Goal: Transaction & Acquisition: Purchase product/service

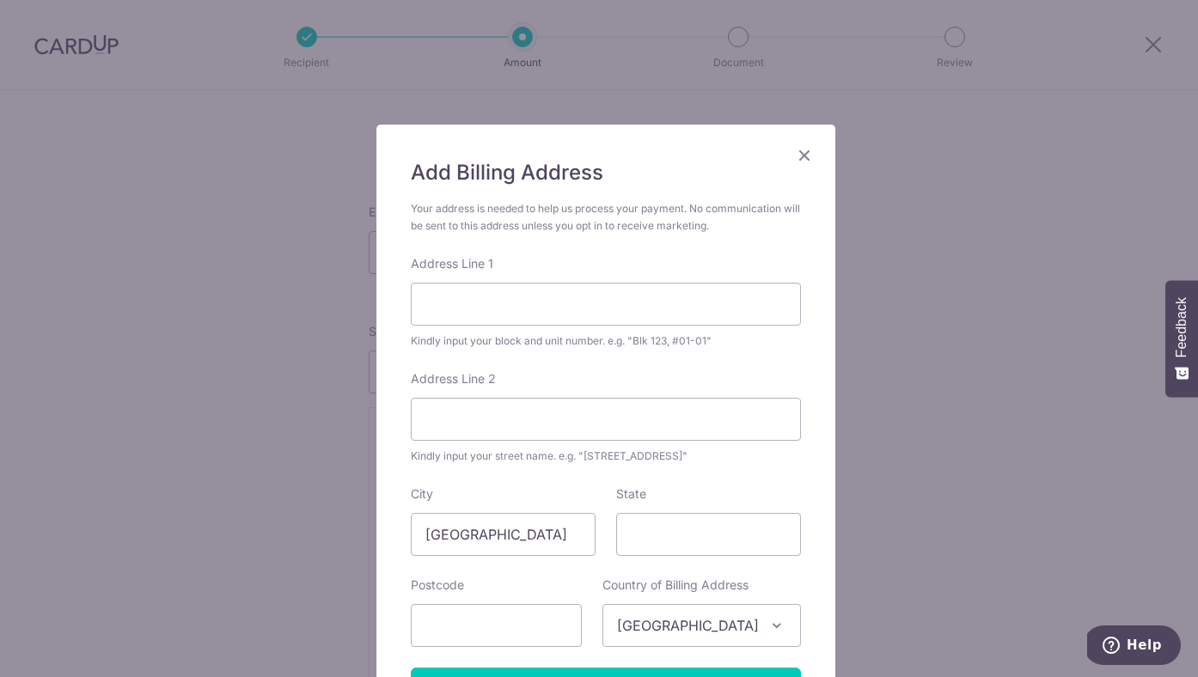
scroll to position [248, 0]
click at [619, 305] on input "Address Line 1" at bounding box center [606, 304] width 390 height 43
type input "316B Punggol Way #03-713"
type input "Waterway Cascadia"
click at [693, 536] on input "State" at bounding box center [708, 534] width 185 height 43
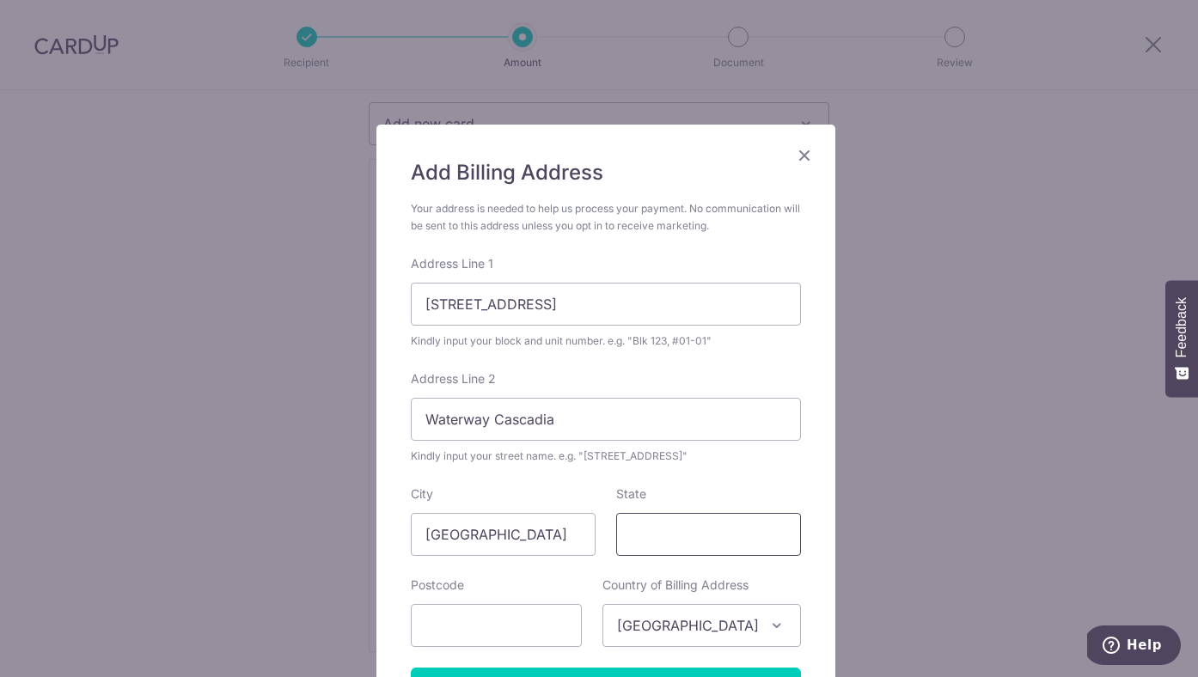
type input "S"
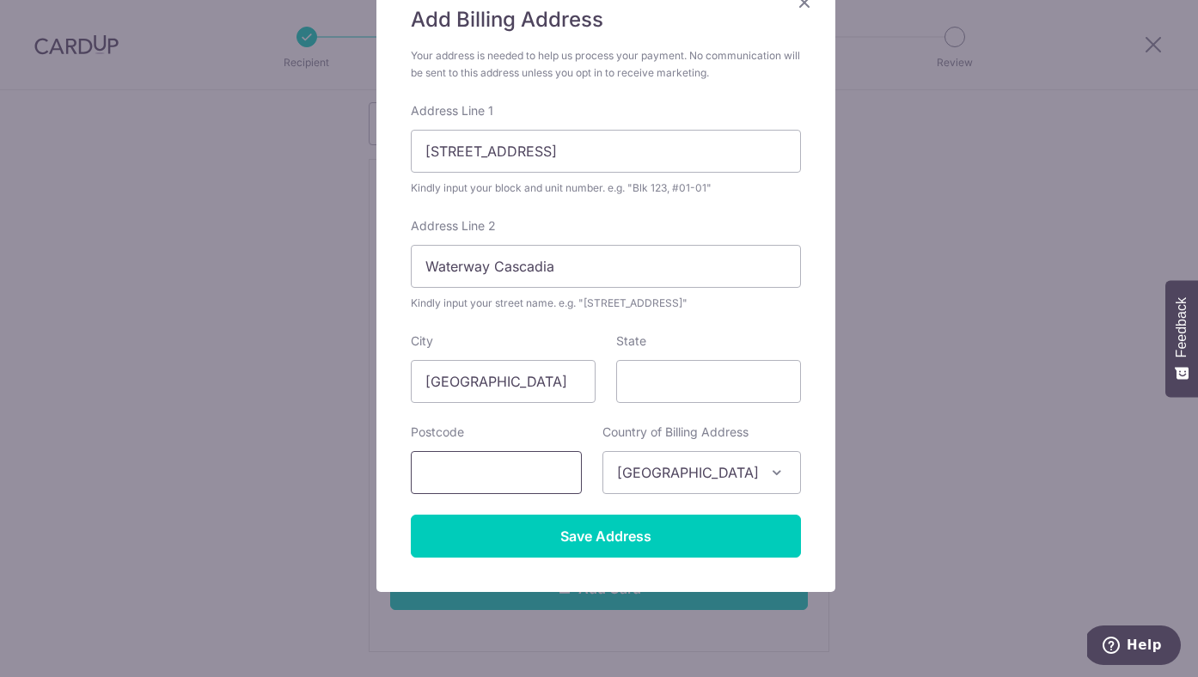
click at [547, 486] on input "text" at bounding box center [496, 472] width 171 height 43
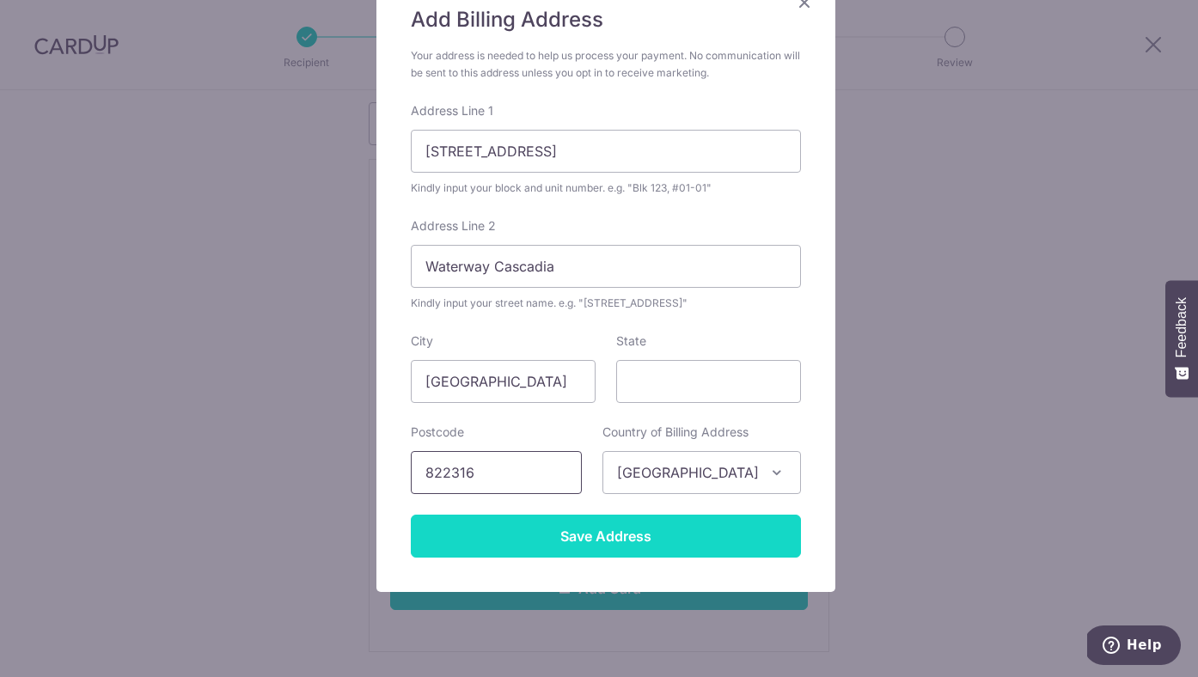
type input "822316"
click at [568, 533] on input "Save Address" at bounding box center [606, 536] width 390 height 43
click at [633, 534] on input "Save Address" at bounding box center [606, 536] width 390 height 43
click at [628, 529] on input "Save Address" at bounding box center [606, 536] width 390 height 43
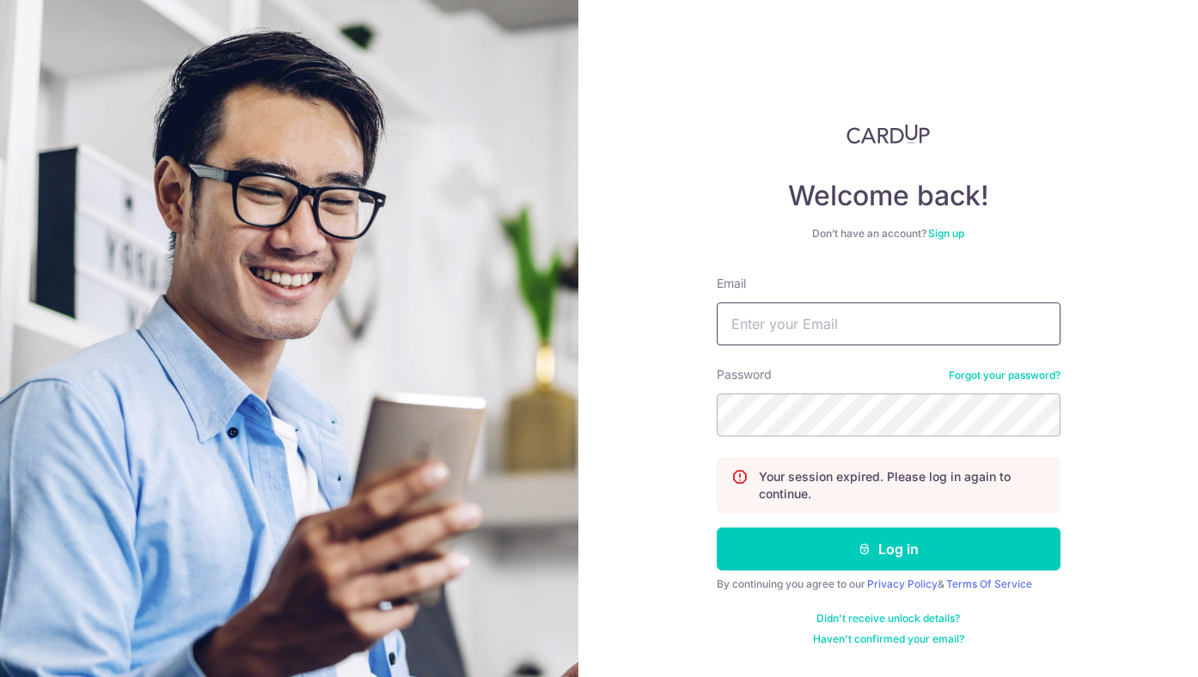
click at [792, 328] on input "Email" at bounding box center [889, 324] width 344 height 43
type input "[EMAIL_ADDRESS][DOMAIN_NAME]"
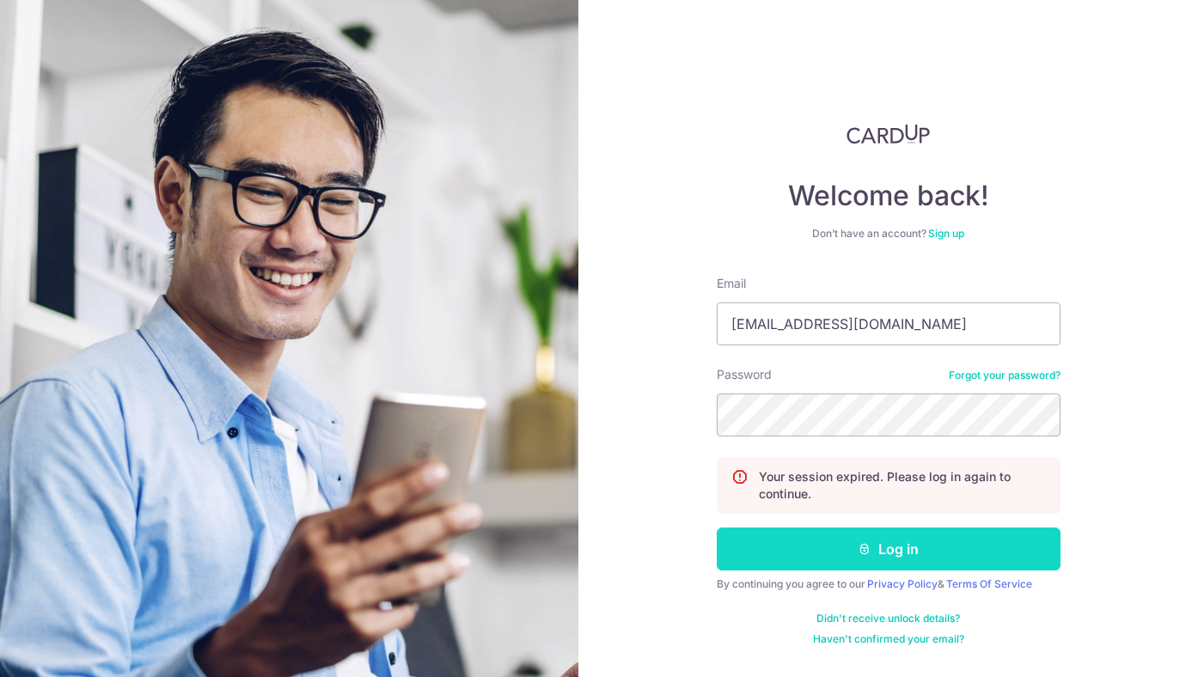
click at [829, 540] on button "Log in" at bounding box center [889, 549] width 344 height 43
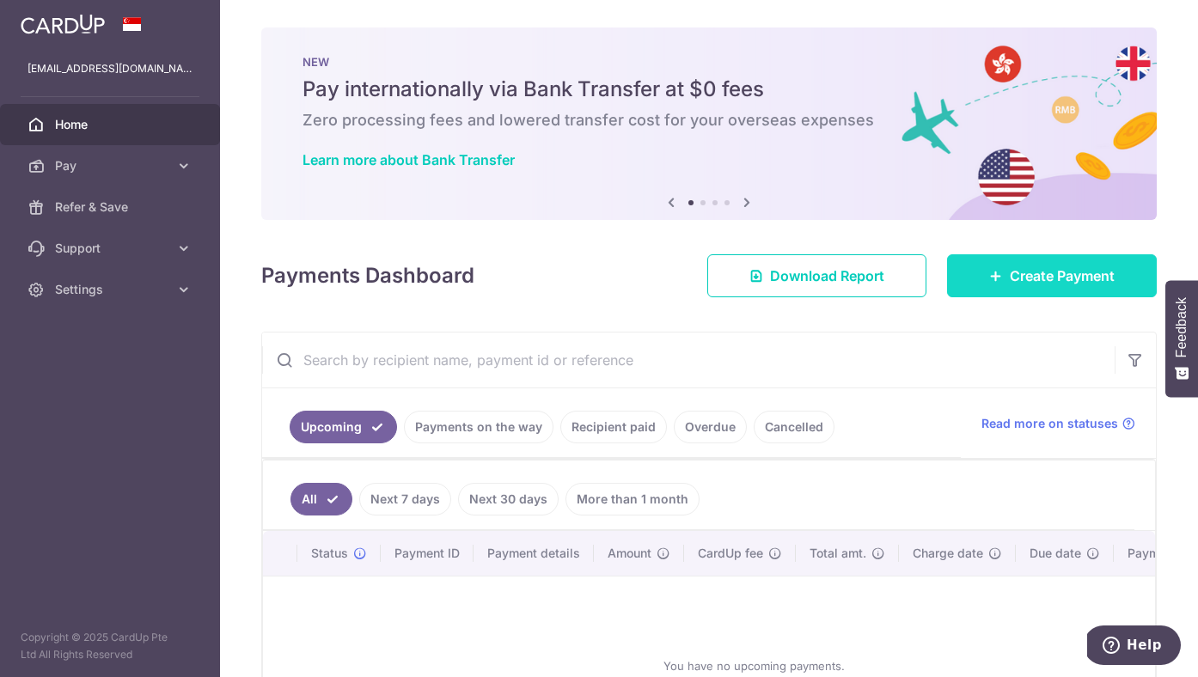
click at [1020, 286] on link "Create Payment" at bounding box center [1052, 275] width 210 height 43
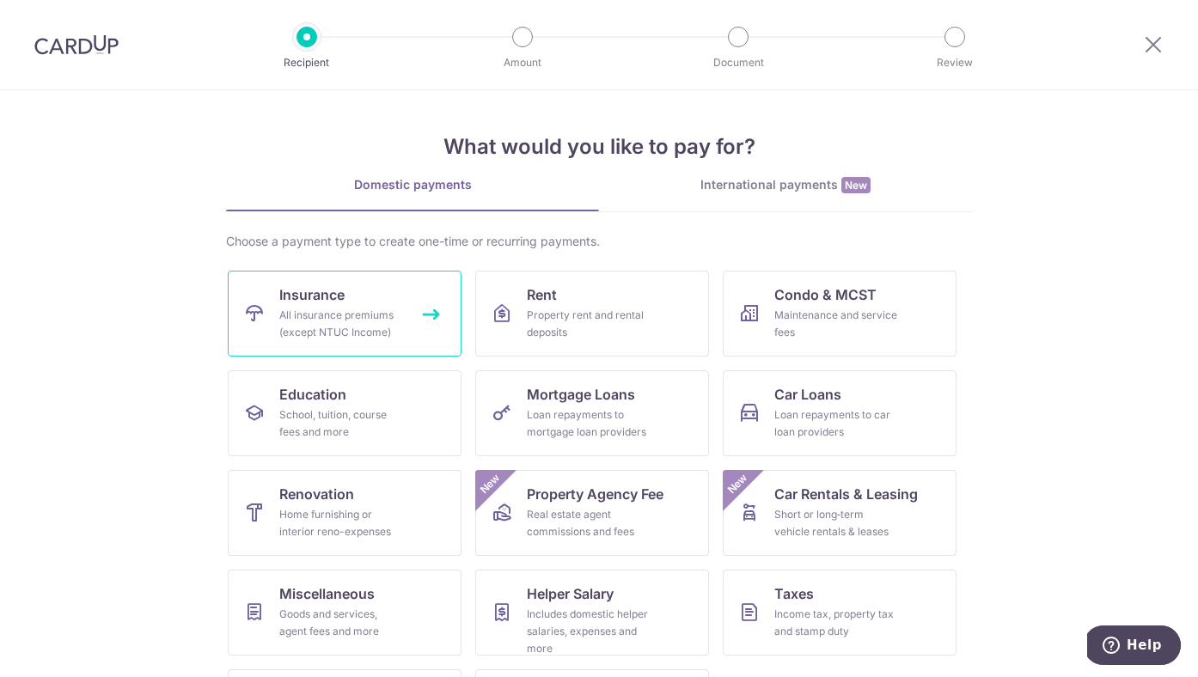
click at [386, 317] on div "All insurance premiums (except NTUC Income)" at bounding box center [341, 324] width 124 height 34
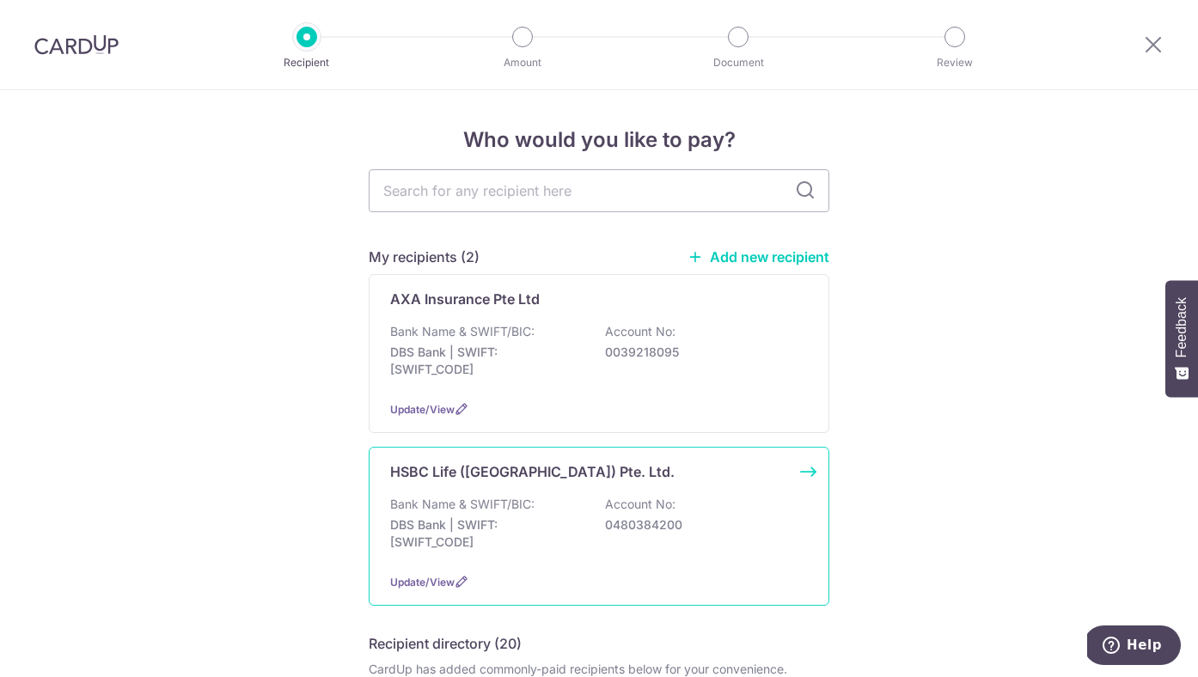
click at [558, 501] on div "Bank Name & SWIFT/BIC: DBS Bank | SWIFT: DBSSSGSGXXX Account No: 0480384200" at bounding box center [599, 528] width 418 height 64
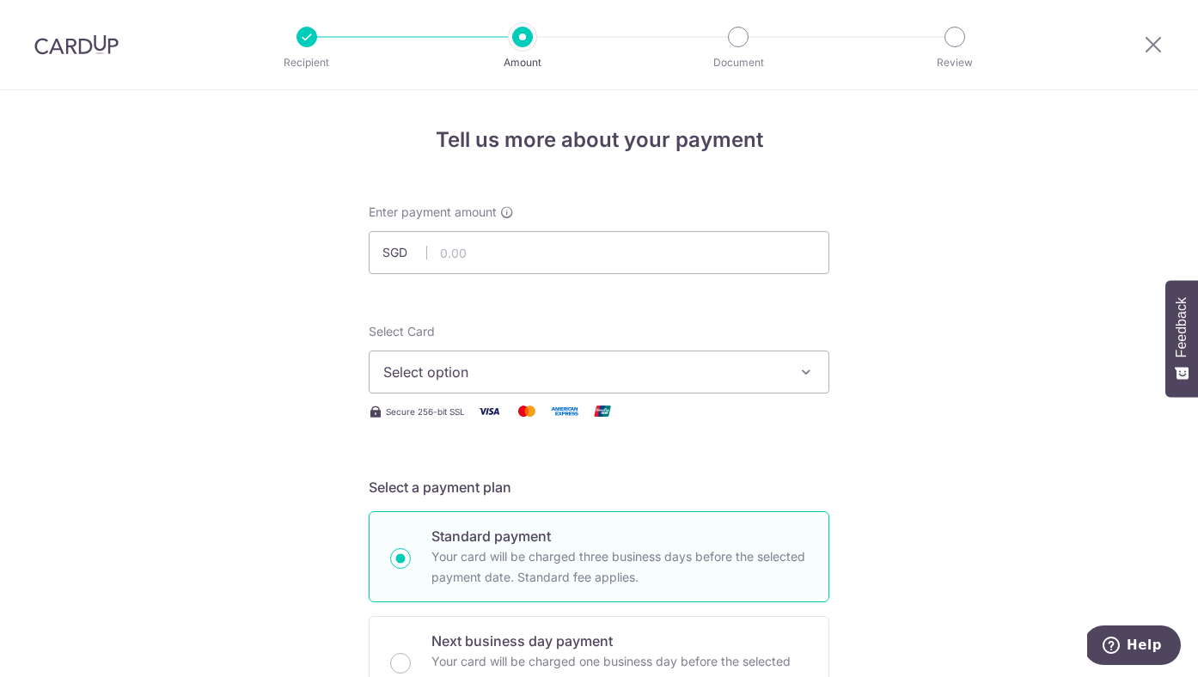
click at [549, 381] on span "Select option" at bounding box center [583, 372] width 401 height 21
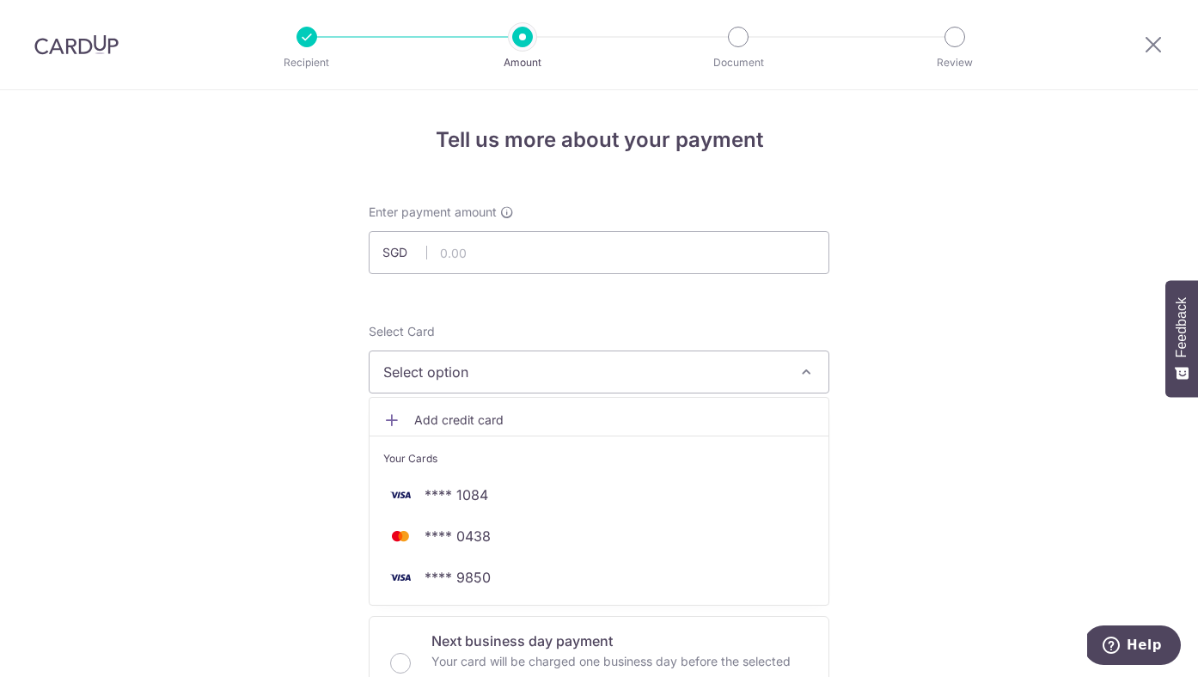
click at [523, 425] on span "Add credit card" at bounding box center [614, 420] width 401 height 17
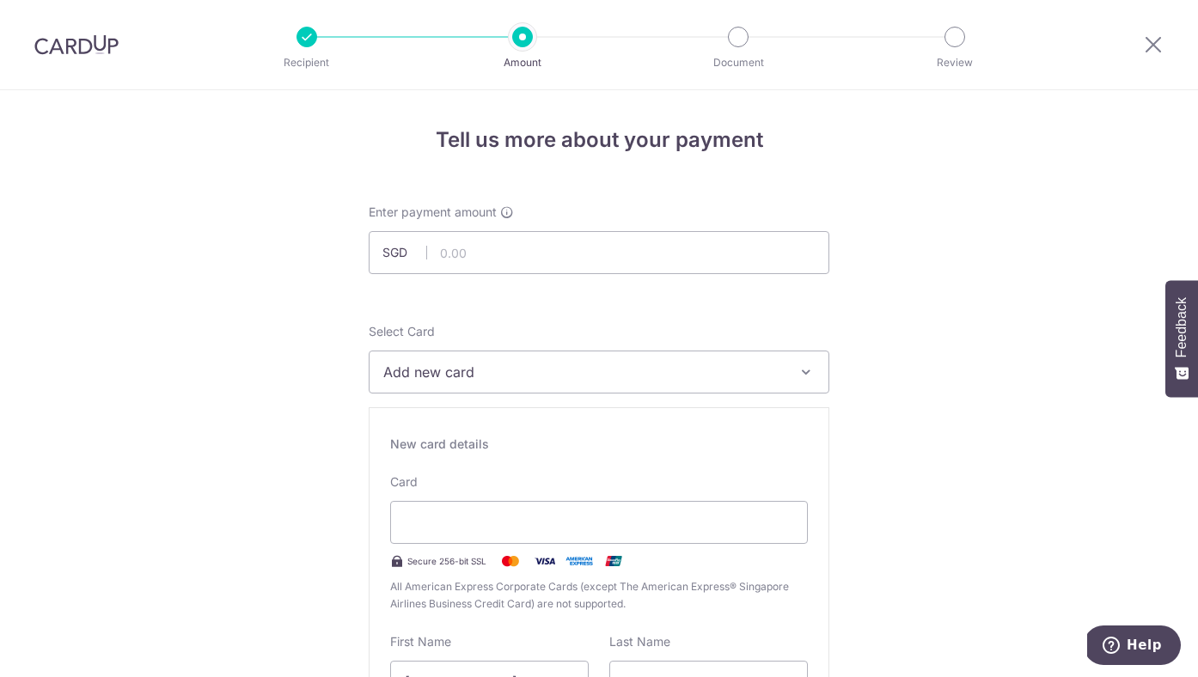
click at [500, 248] on input "text" at bounding box center [599, 252] width 461 height 43
type input "1,000.00"
click at [514, 366] on span "Add new card" at bounding box center [583, 372] width 401 height 21
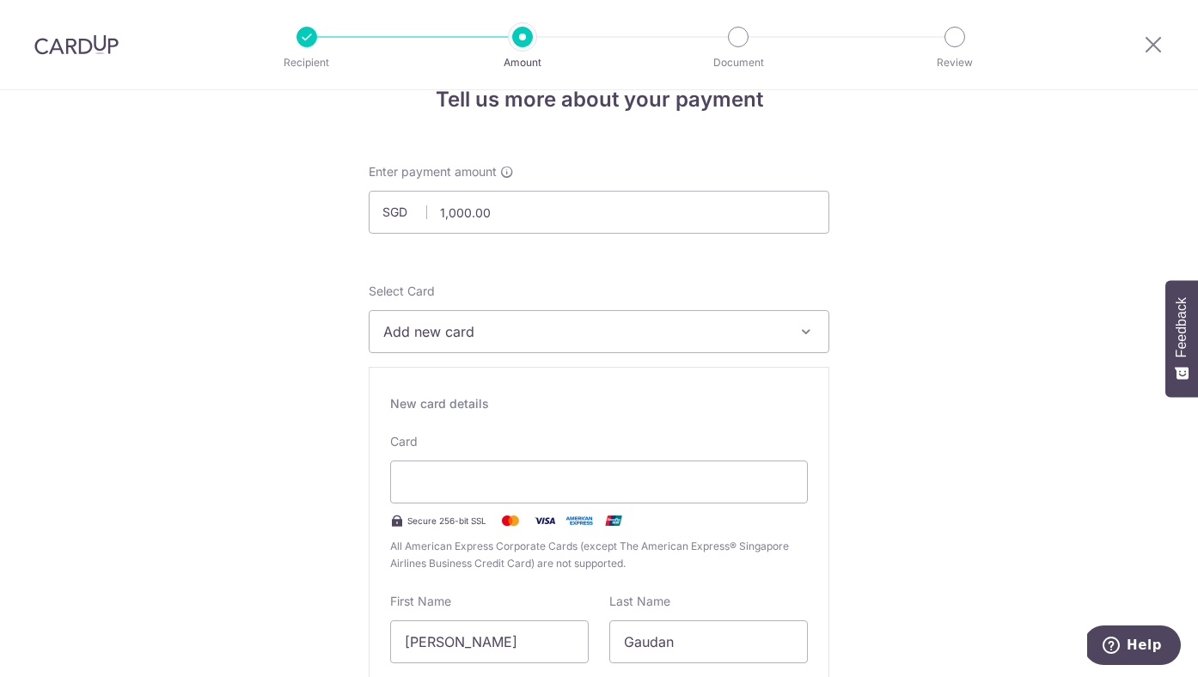
scroll to position [76, 0]
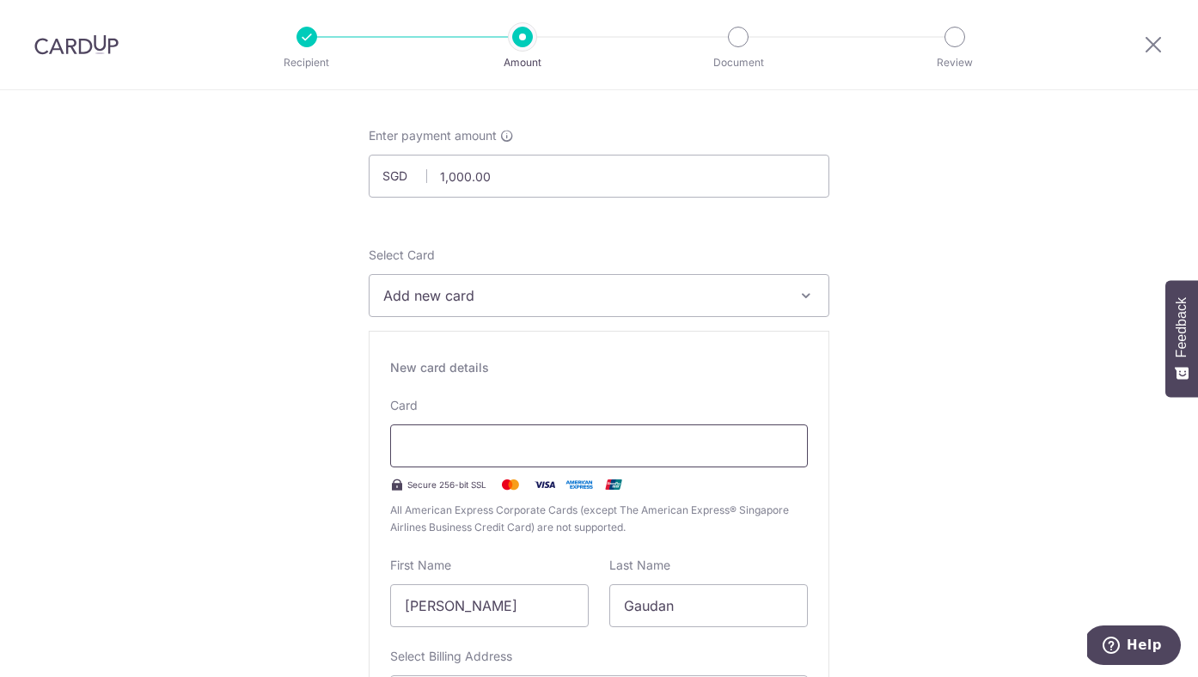
click at [482, 425] on div at bounding box center [599, 446] width 418 height 43
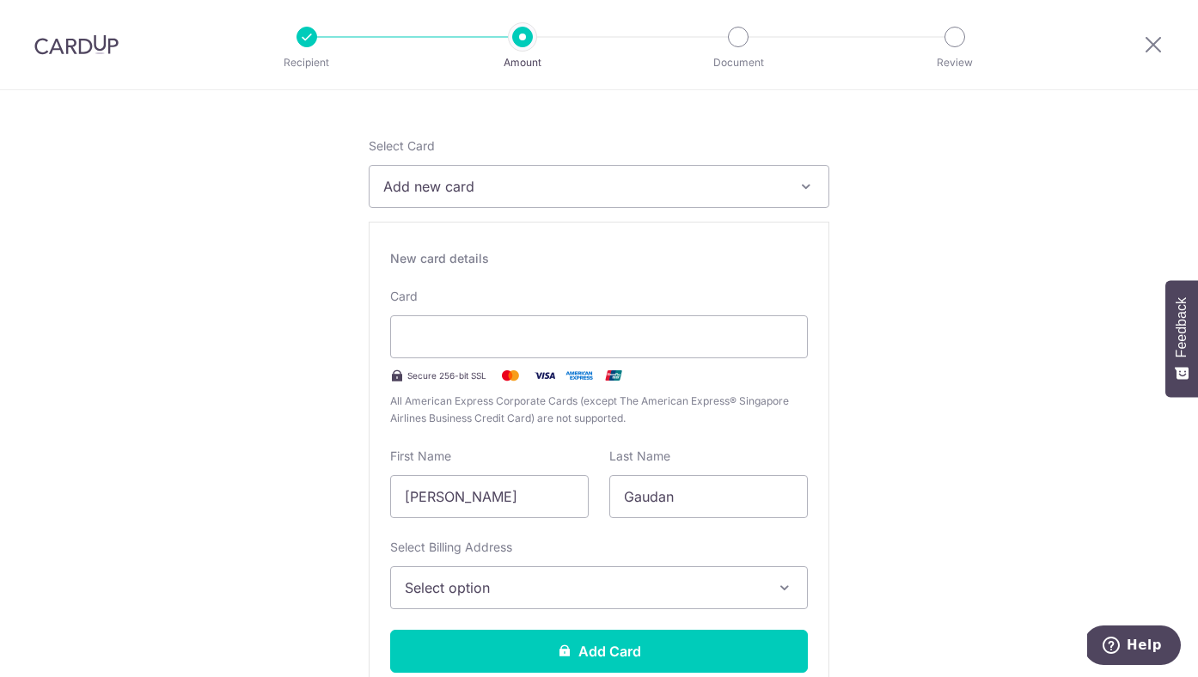
scroll to position [341, 0]
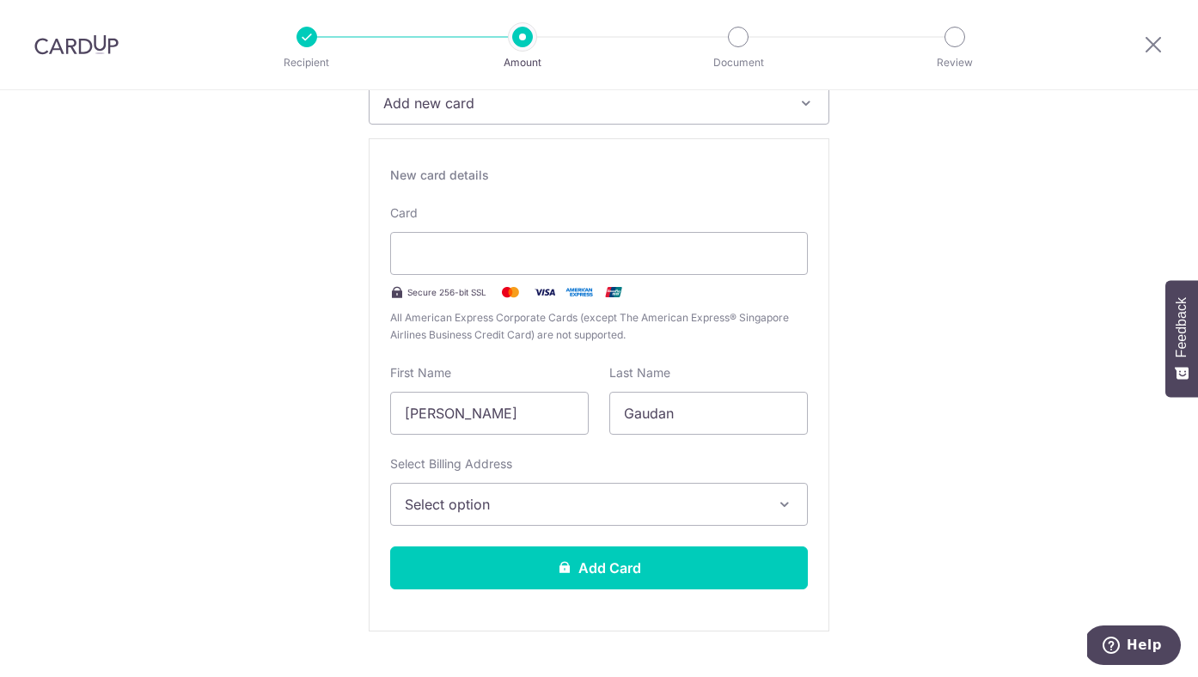
scroll to position [263, 0]
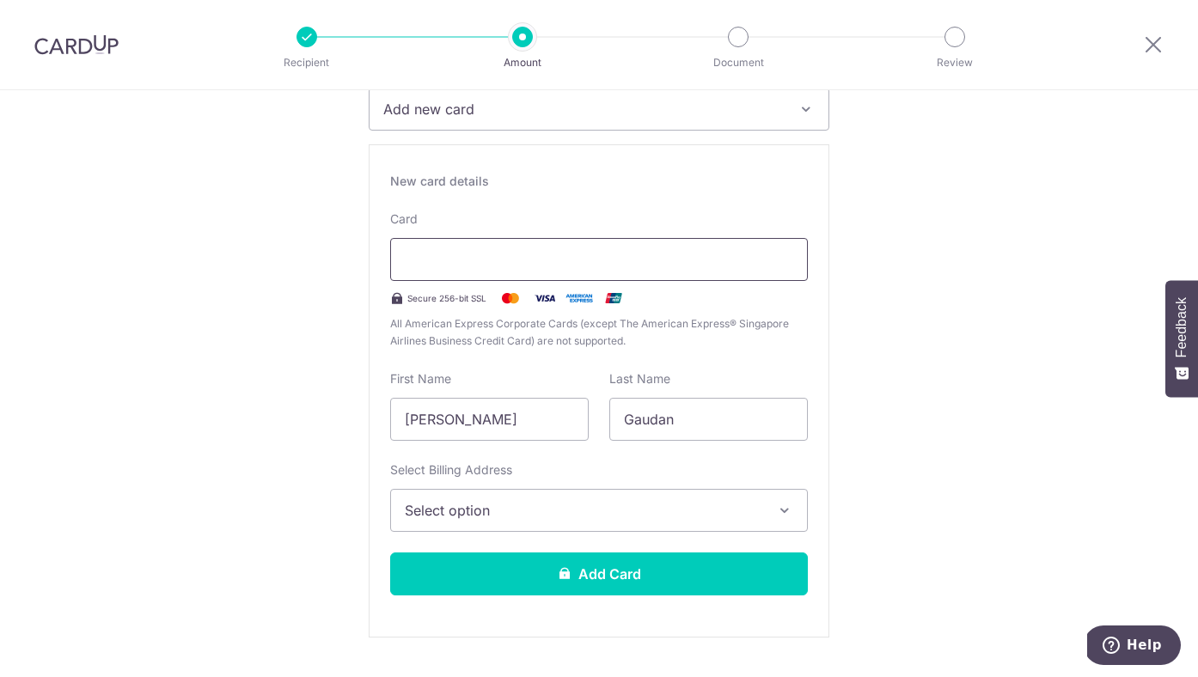
click at [569, 270] on div at bounding box center [599, 259] width 418 height 43
click at [584, 516] on span "Select option" at bounding box center [584, 510] width 358 height 21
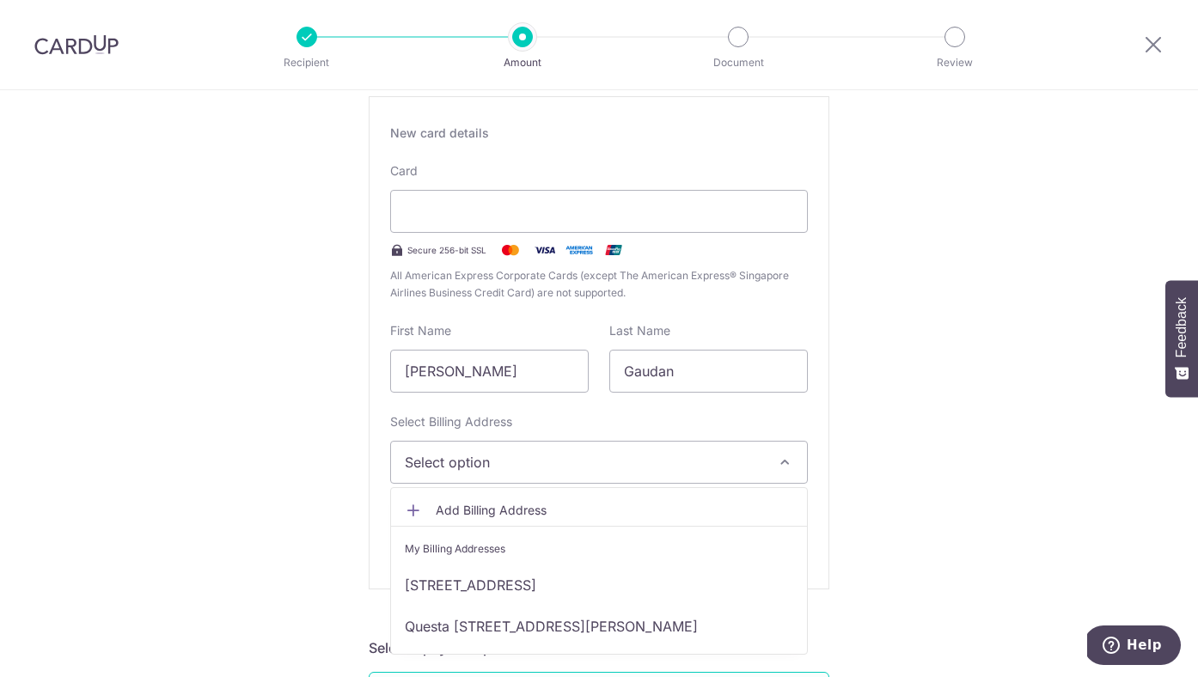
scroll to position [372, 0]
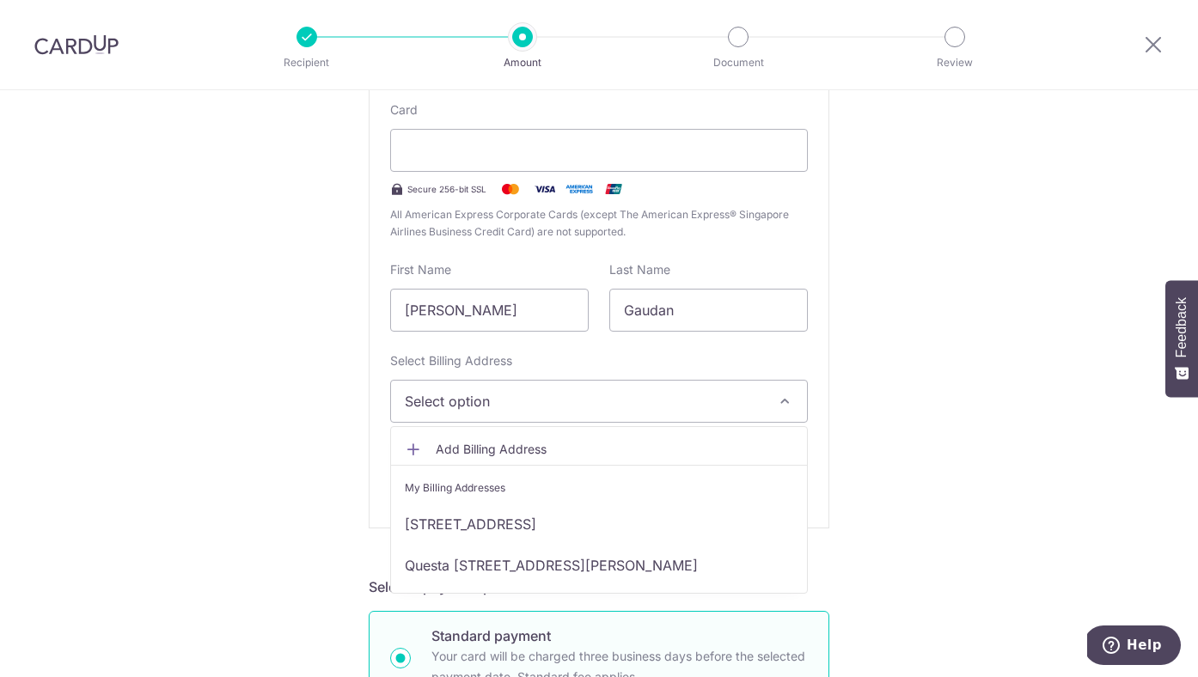
click at [545, 455] on span "Add Billing Address" at bounding box center [615, 449] width 358 height 17
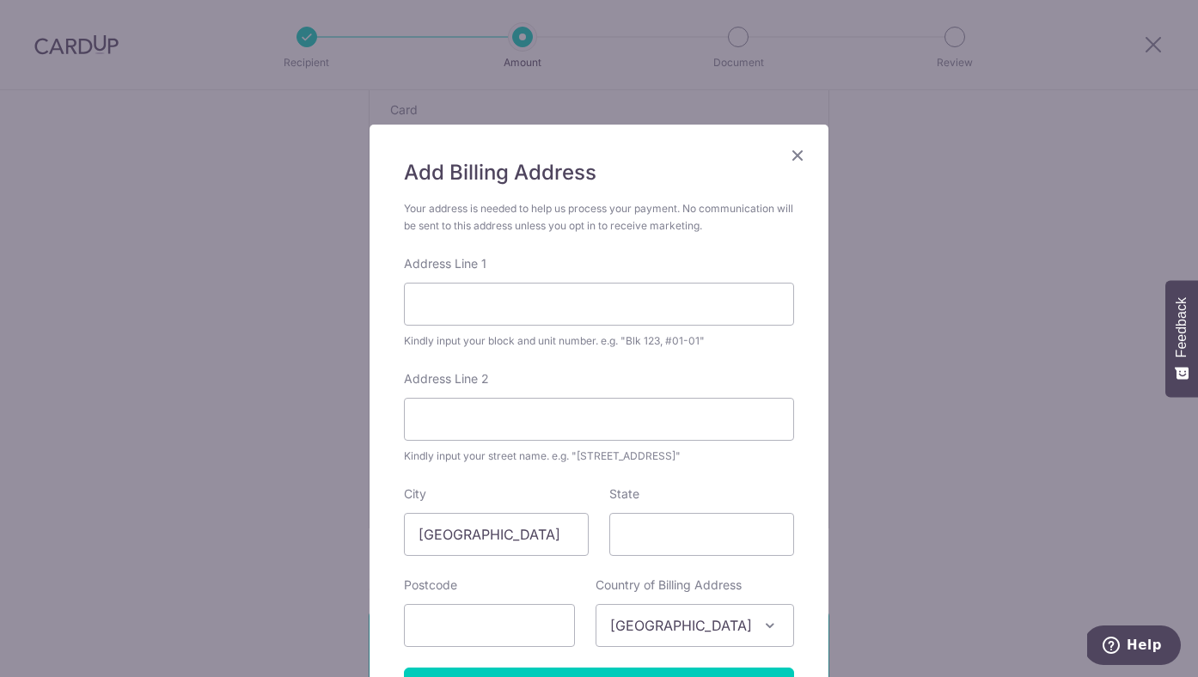
click at [522, 326] on div "Address Line 1 Kindly input your block and unit number. e.g. "Blk 123, #01-01"" at bounding box center [599, 302] width 390 height 95
click at [527, 307] on input "Address Line 1" at bounding box center [599, 304] width 390 height 43
paste input "316B Punggol Way #03-713"
type input "316B Punggol Way #03-713"
click at [470, 416] on input "Address Line 2" at bounding box center [599, 419] width 390 height 43
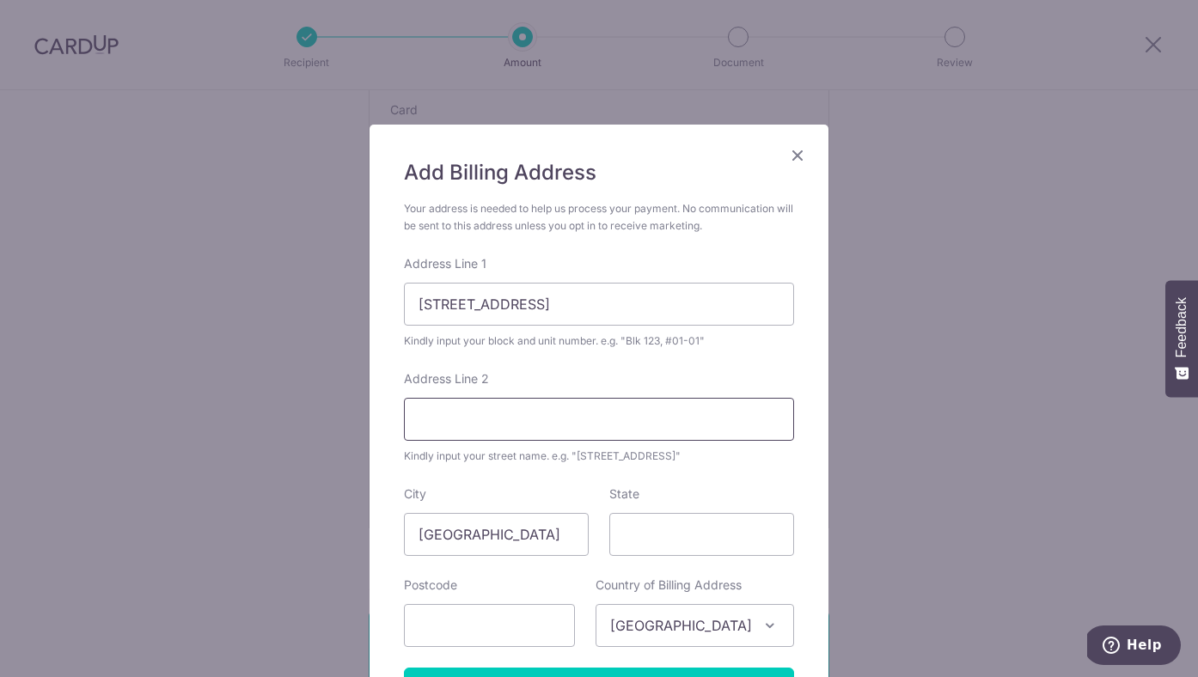
type input "Waterway Cascadia"
type input "822316"
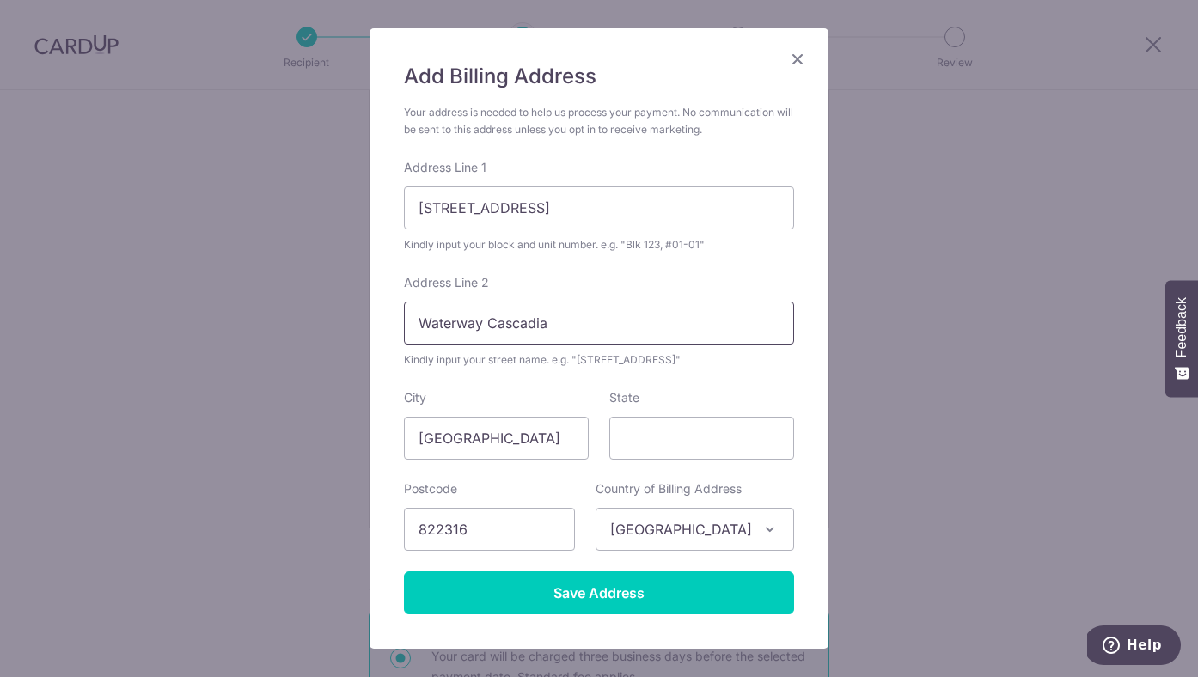
scroll to position [109, 0]
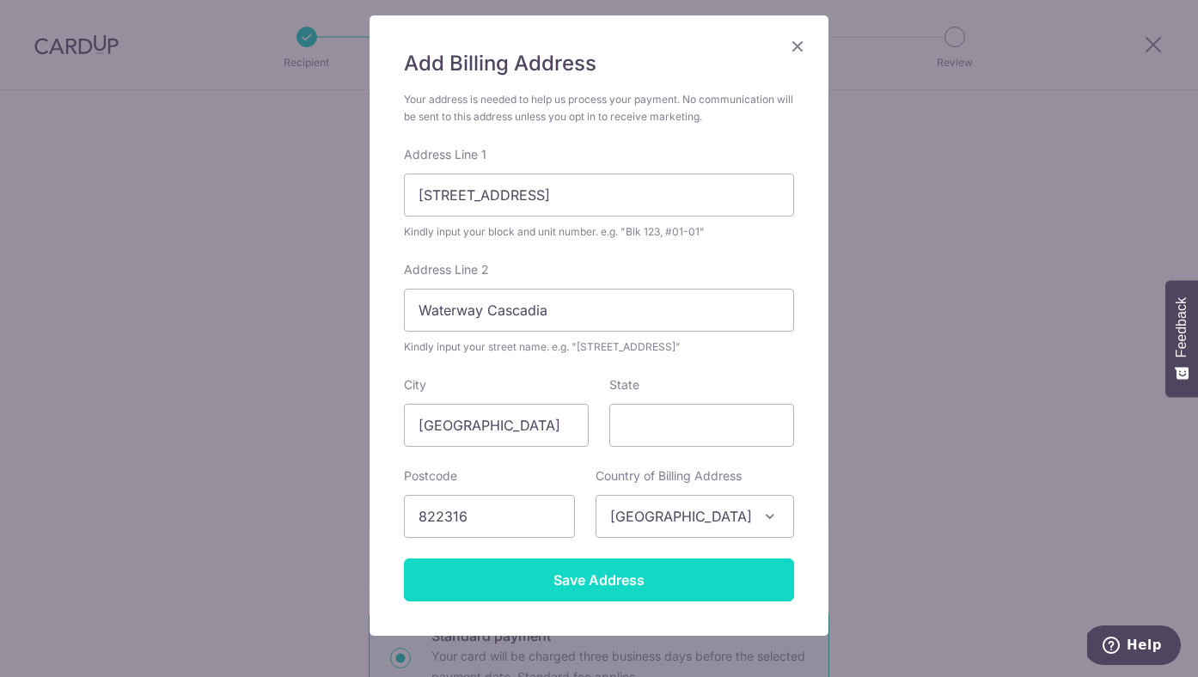
click at [615, 579] on input "Save Address" at bounding box center [599, 580] width 390 height 43
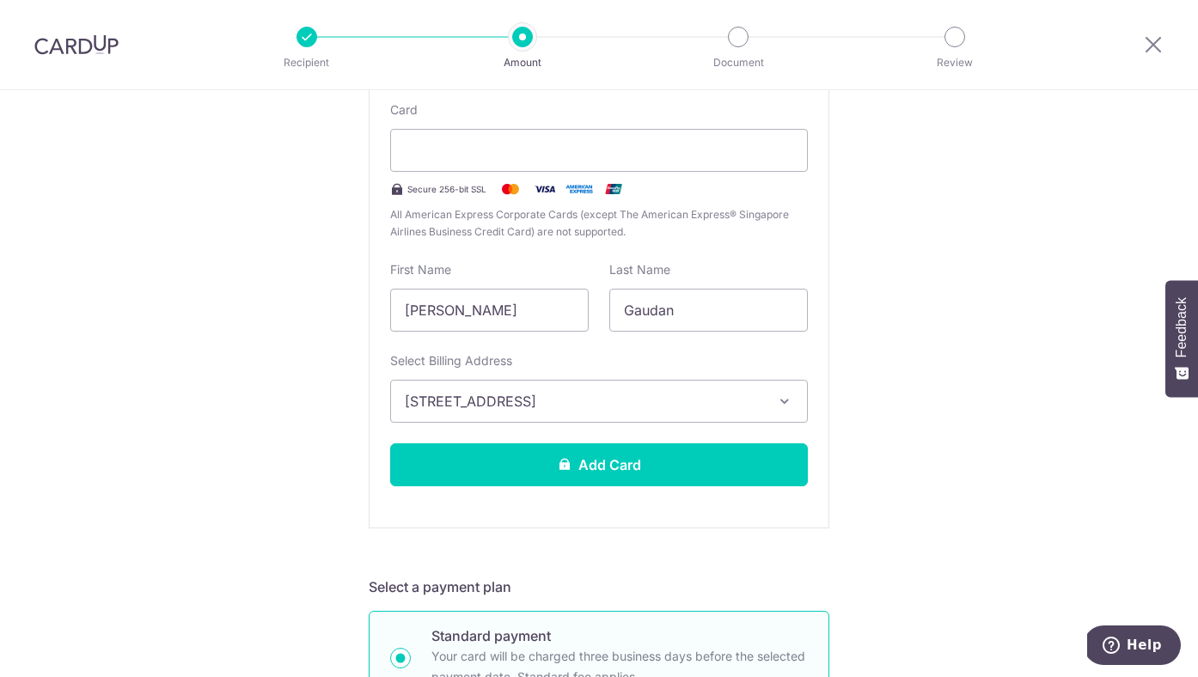
scroll to position [378, 0]
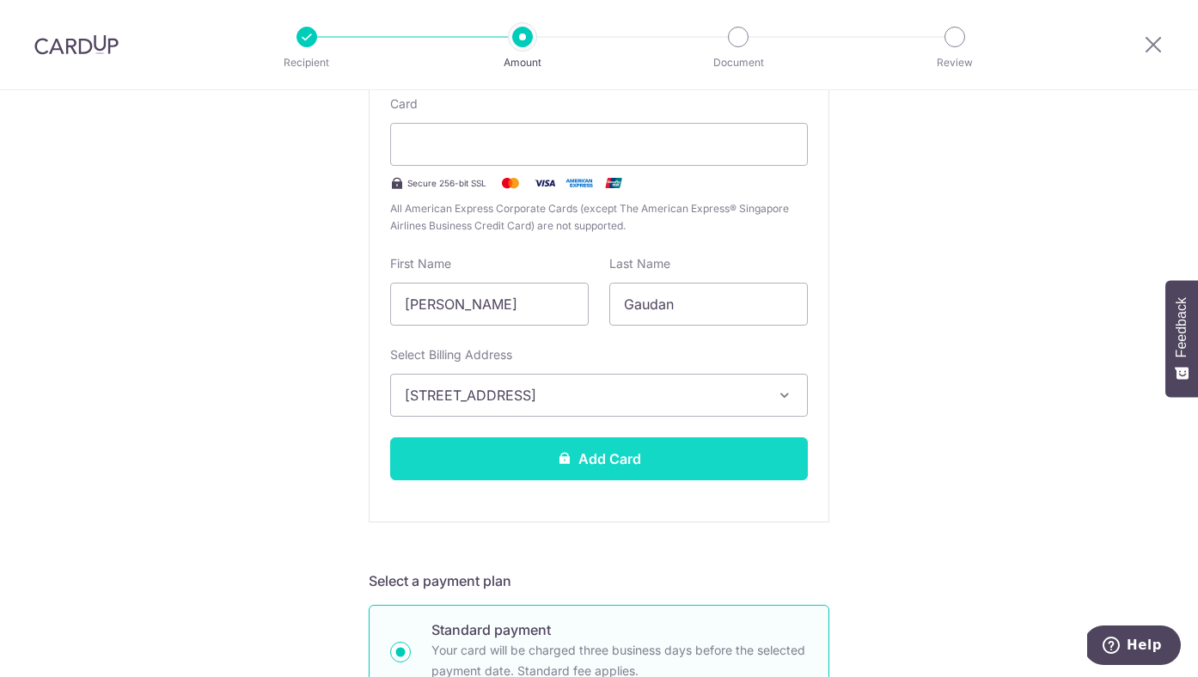
click at [691, 459] on button "Add Card" at bounding box center [599, 458] width 418 height 43
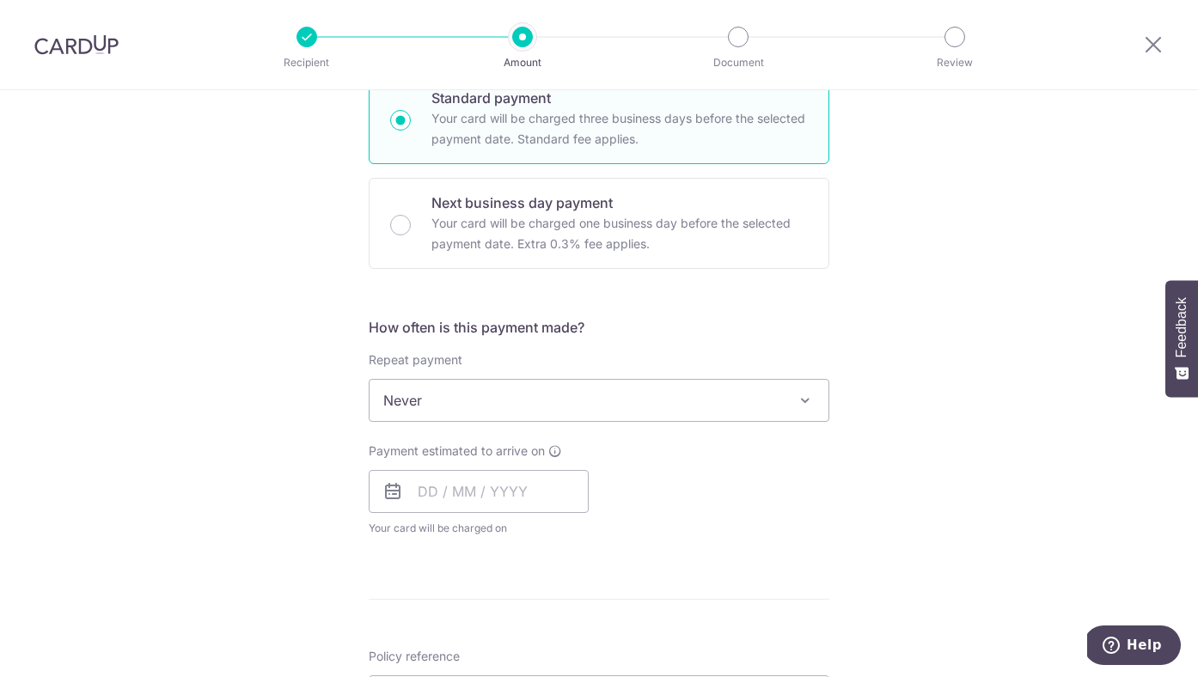
scroll to position [459, 0]
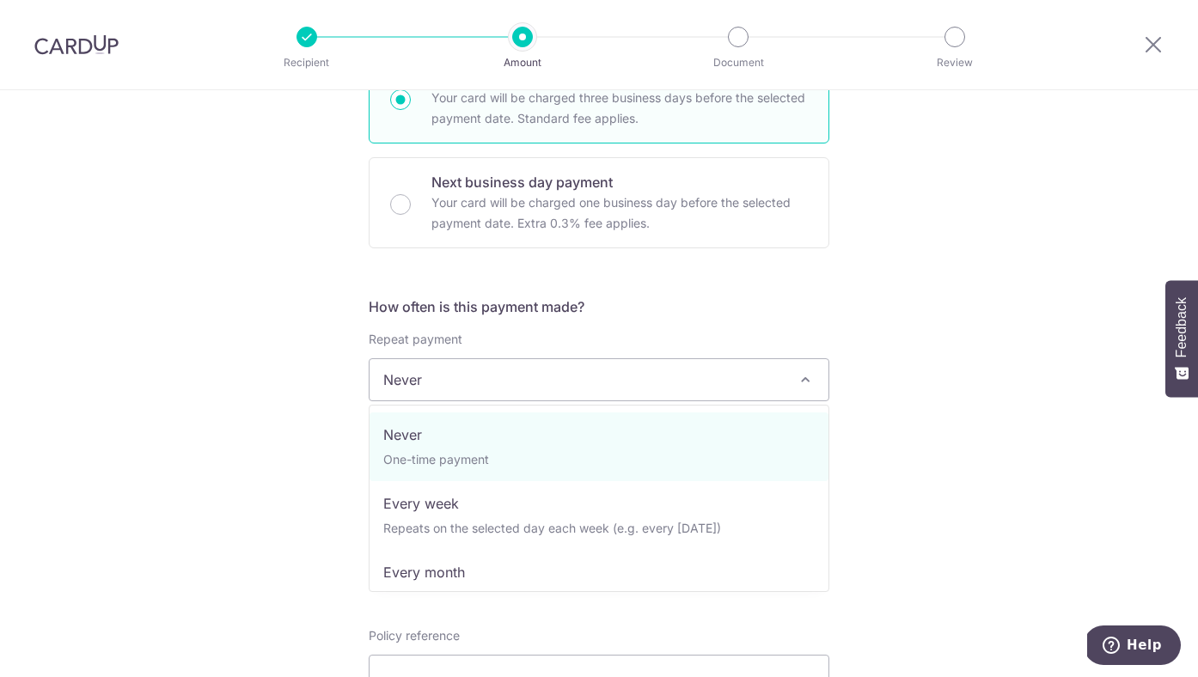
click at [560, 379] on span "Never" at bounding box center [599, 379] width 459 height 41
select select "3"
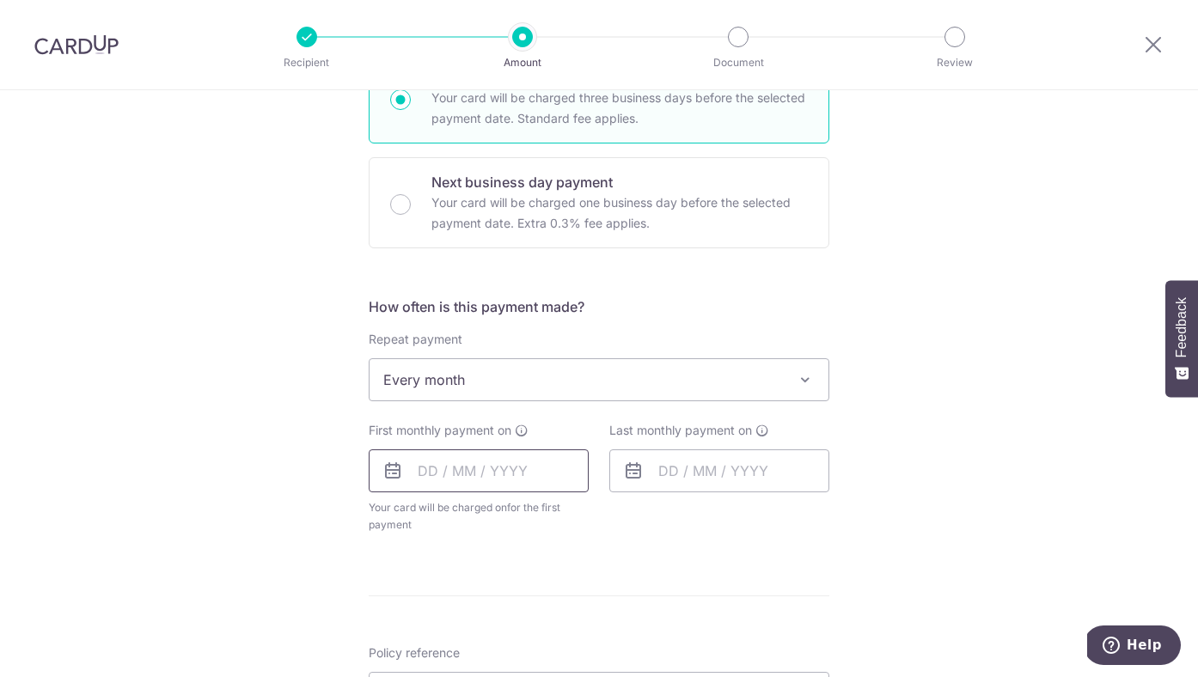
click at [533, 475] on input "text" at bounding box center [479, 470] width 220 height 43
drag, startPoint x: 464, startPoint y: 622, endPoint x: 685, endPoint y: 557, distance: 230.3
click at [464, 622] on link "9" at bounding box center [473, 628] width 28 height 28
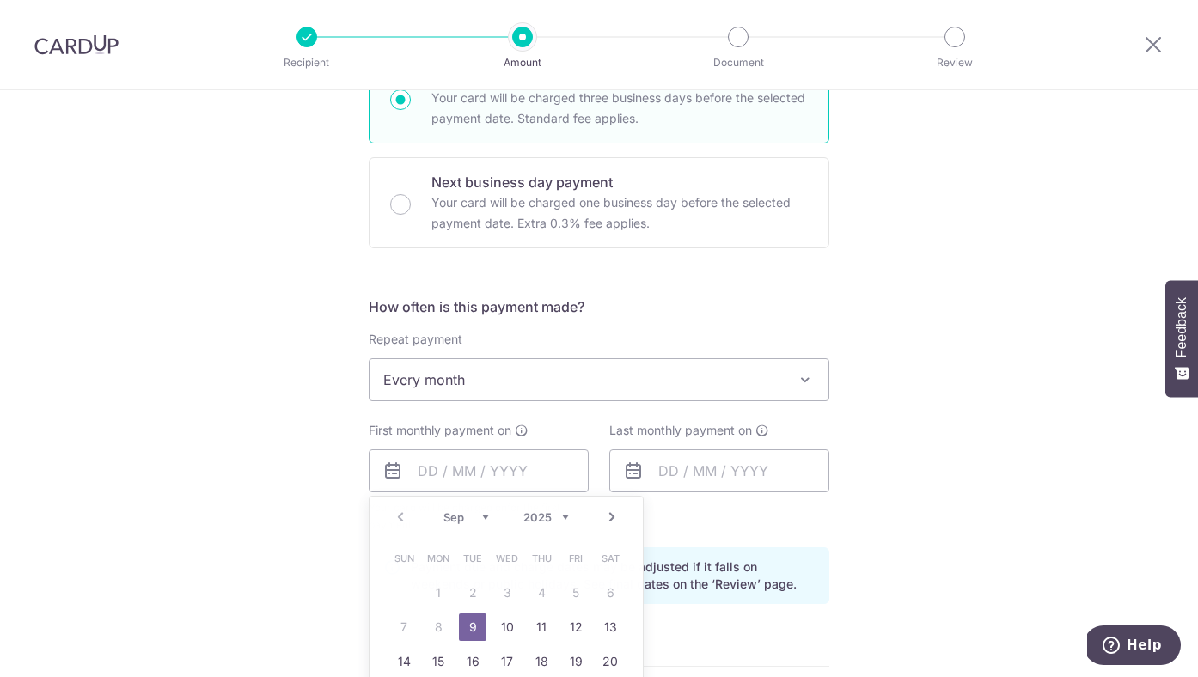
type input "[DATE]"
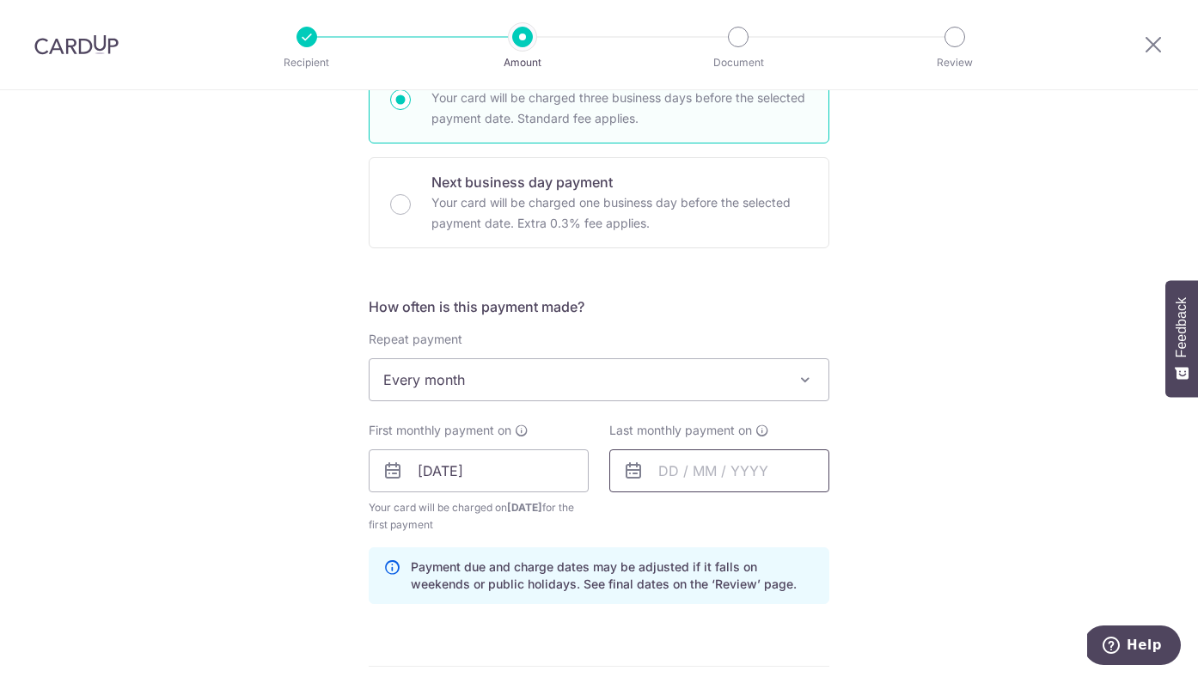
click at [670, 480] on input "text" at bounding box center [719, 470] width 220 height 43
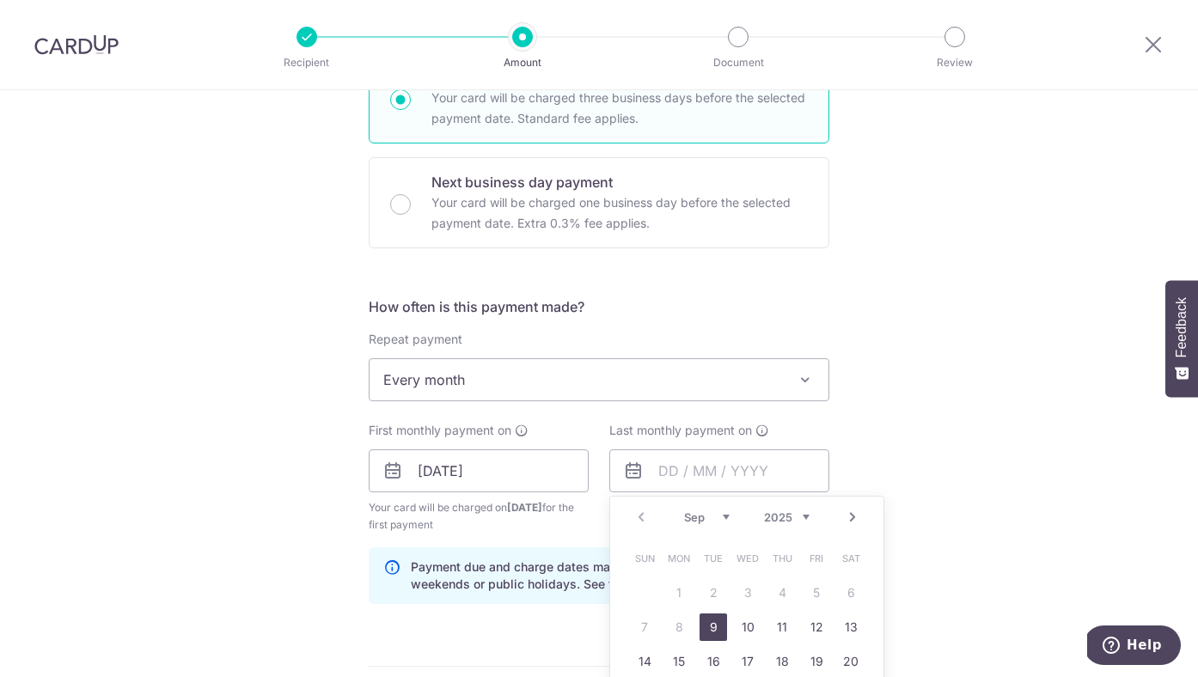
click at [790, 517] on select "2025 2026 2027 2028 2029 2030 2031 2032 2033 2034 2035" at bounding box center [787, 518] width 46 height 14
click at [706, 591] on link "1" at bounding box center [714, 593] width 28 height 28
type input "01/09/2026"
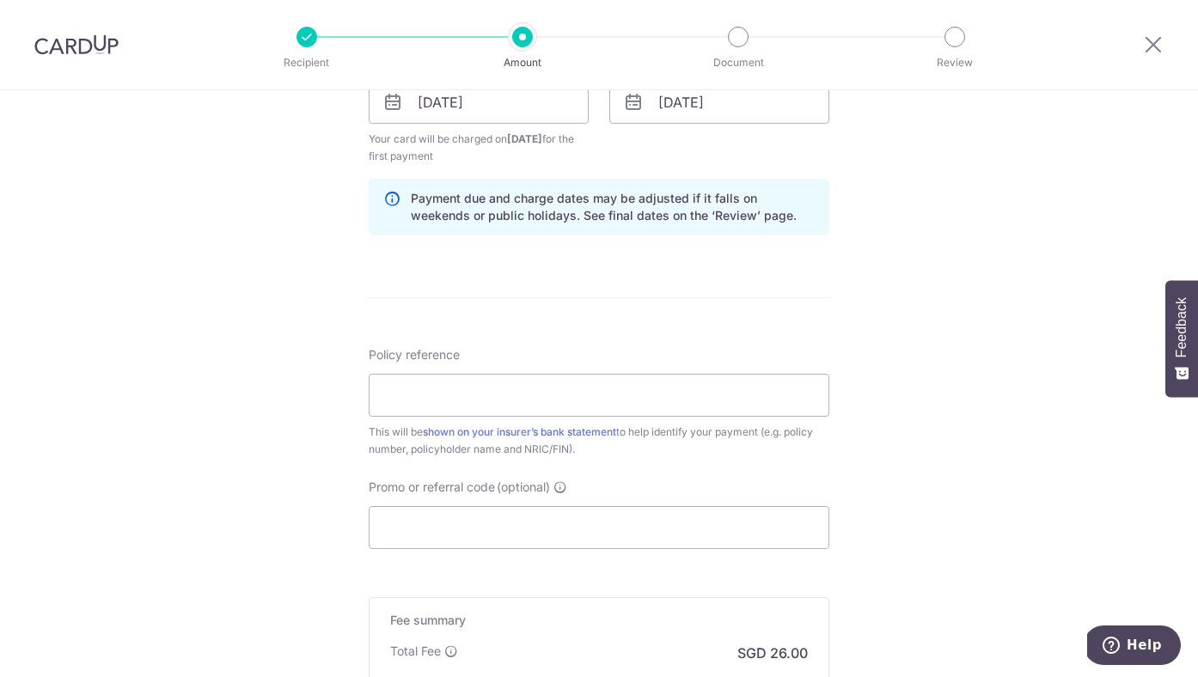
scroll to position [876, 0]
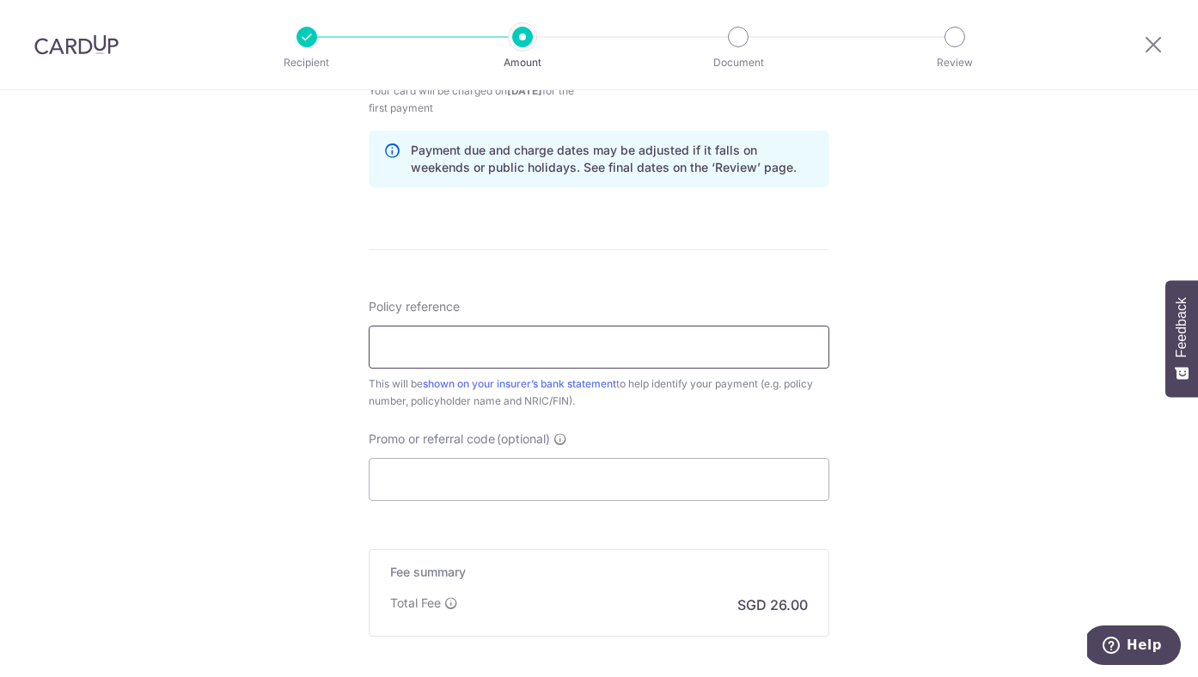
click at [611, 356] on input "Policy reference" at bounding box center [599, 347] width 461 height 43
type input "502-4592866"
click at [536, 478] on input "Promo or referral code (optional)" at bounding box center [599, 479] width 461 height 43
paste input "316B Punggol Way #03-713"
type input "316B Punggol Way #03-713"
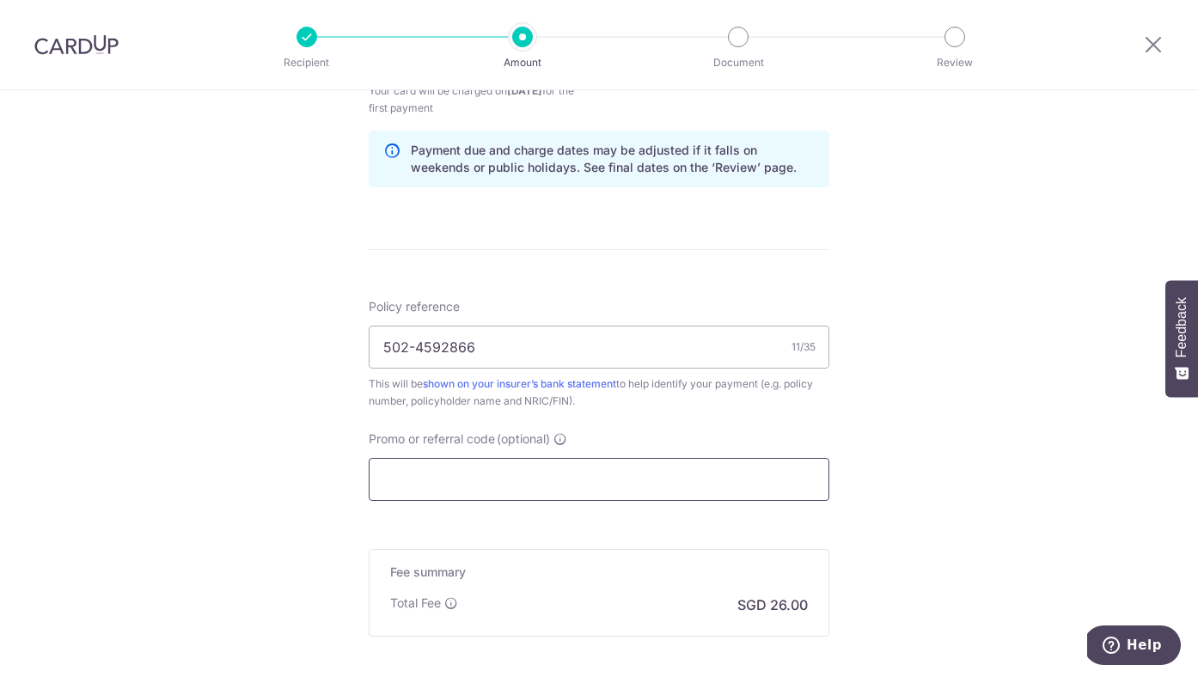
paste input "REC185"
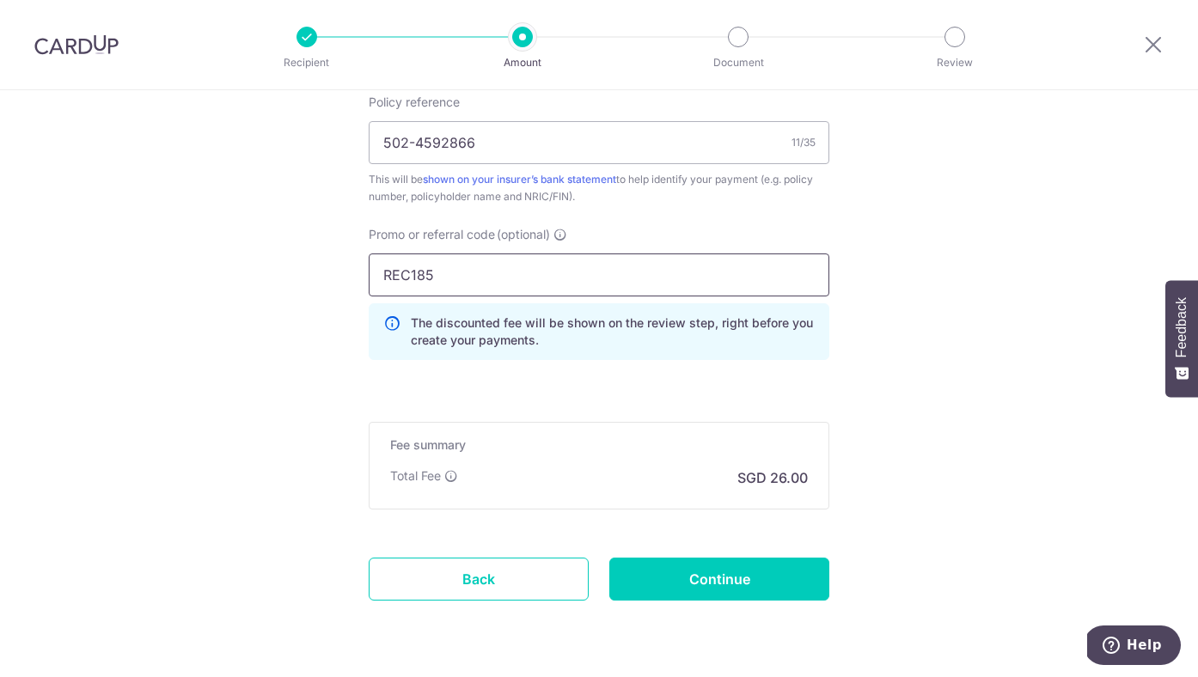
scroll to position [1133, 0]
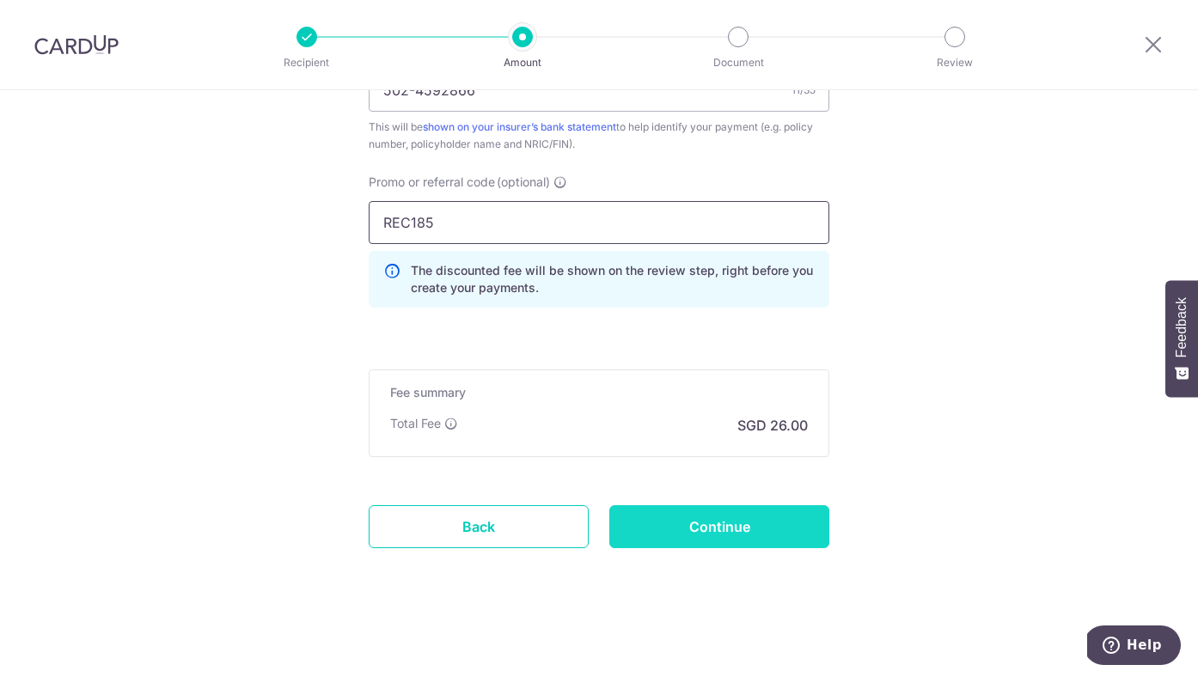
type input "REC185"
click at [706, 524] on input "Continue" at bounding box center [719, 526] width 220 height 43
type input "Create Schedule"
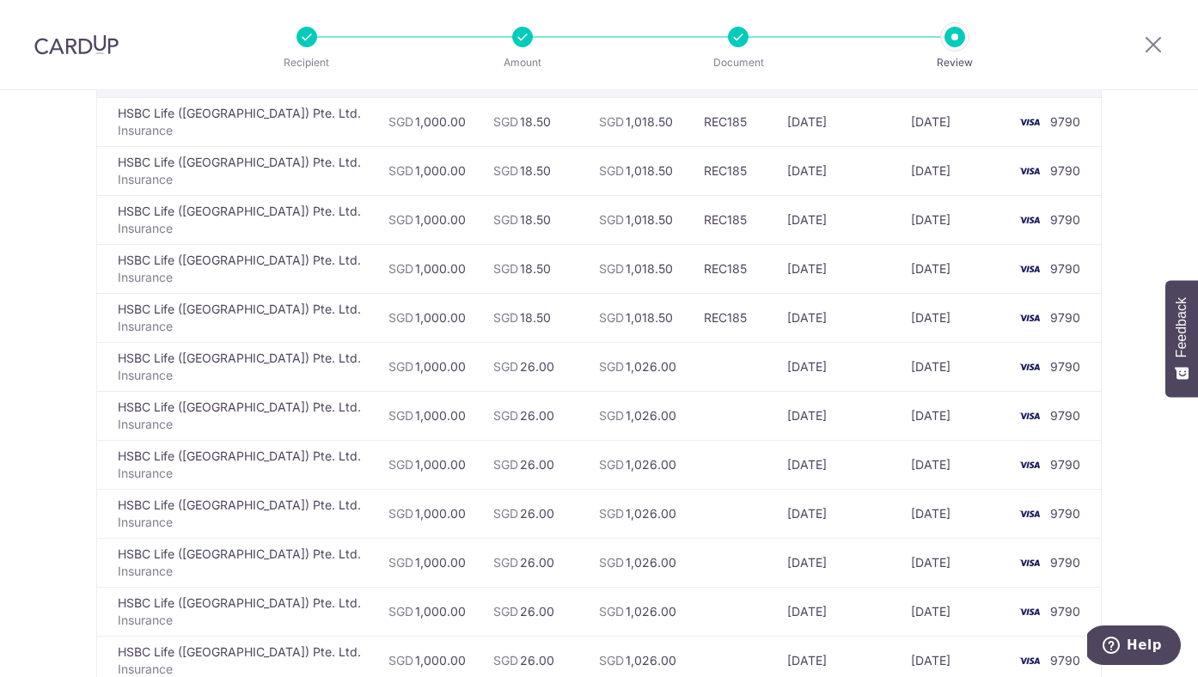
scroll to position [484, 0]
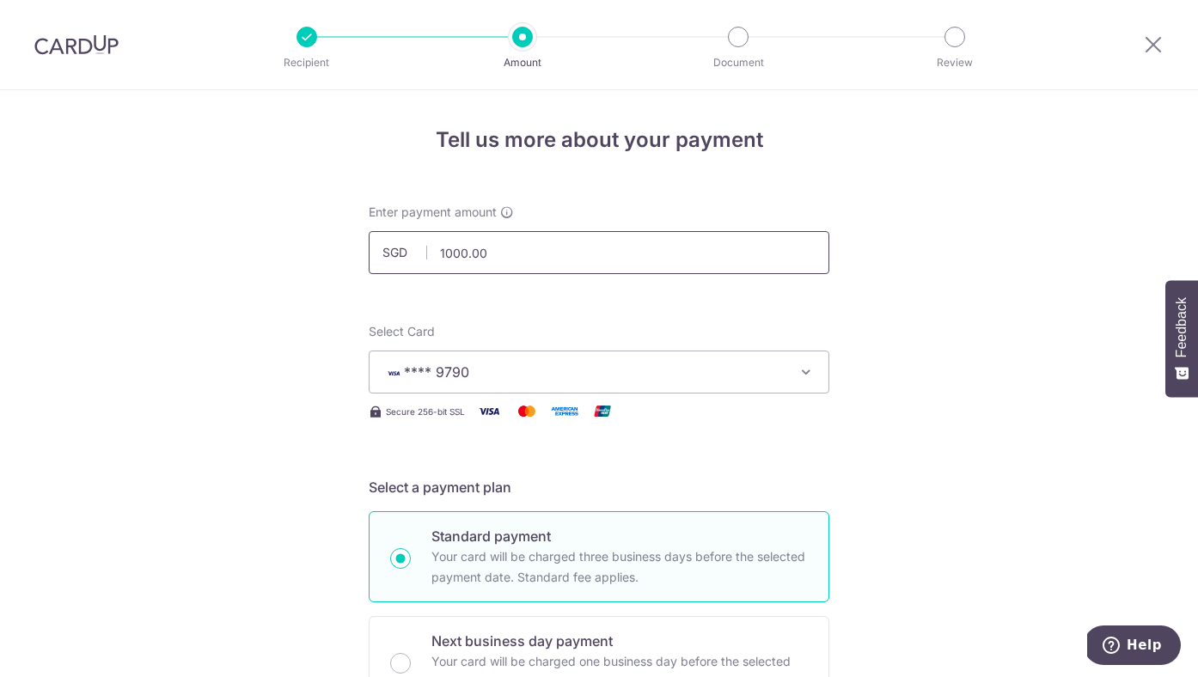
click at [738, 269] on input "1000.00" at bounding box center [599, 252] width 461 height 43
type input "1,000.00"
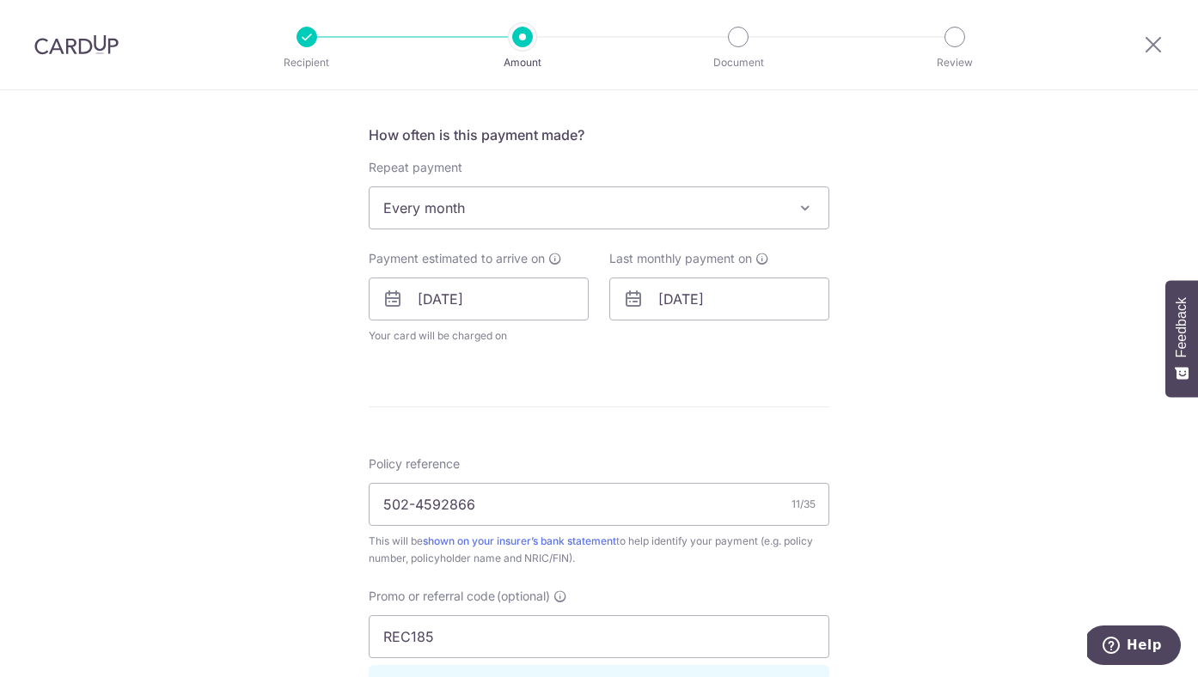
scroll to position [667, 0]
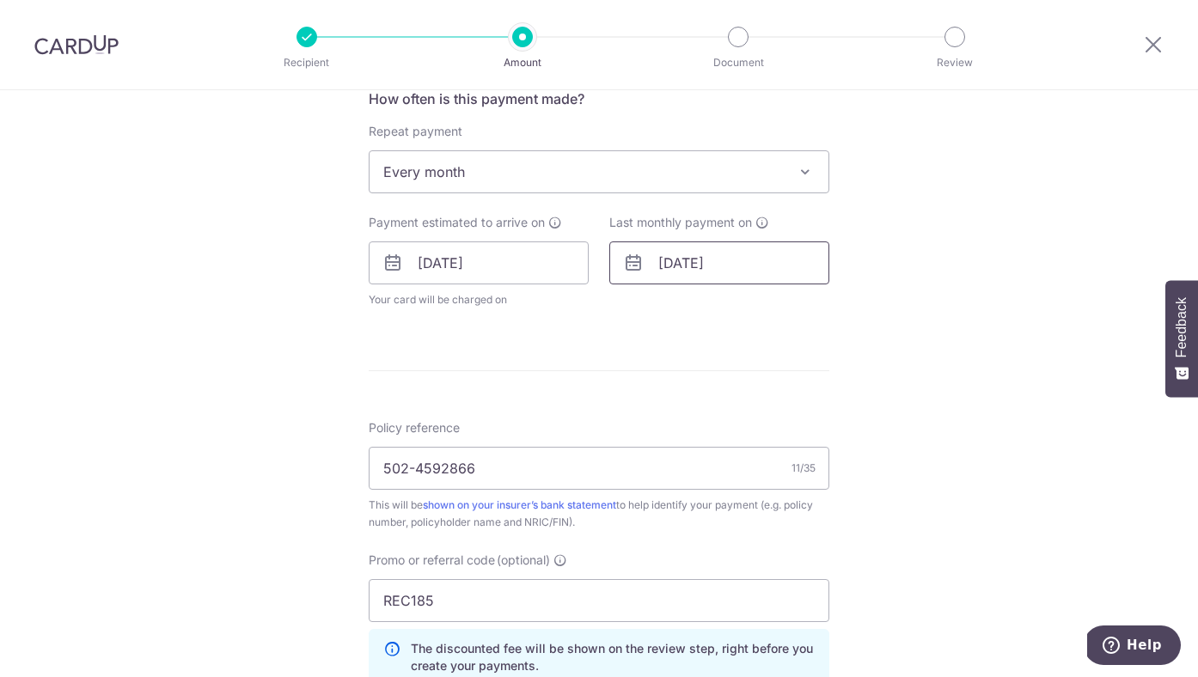
click at [657, 276] on input "01/09/2026" at bounding box center [719, 263] width 220 height 43
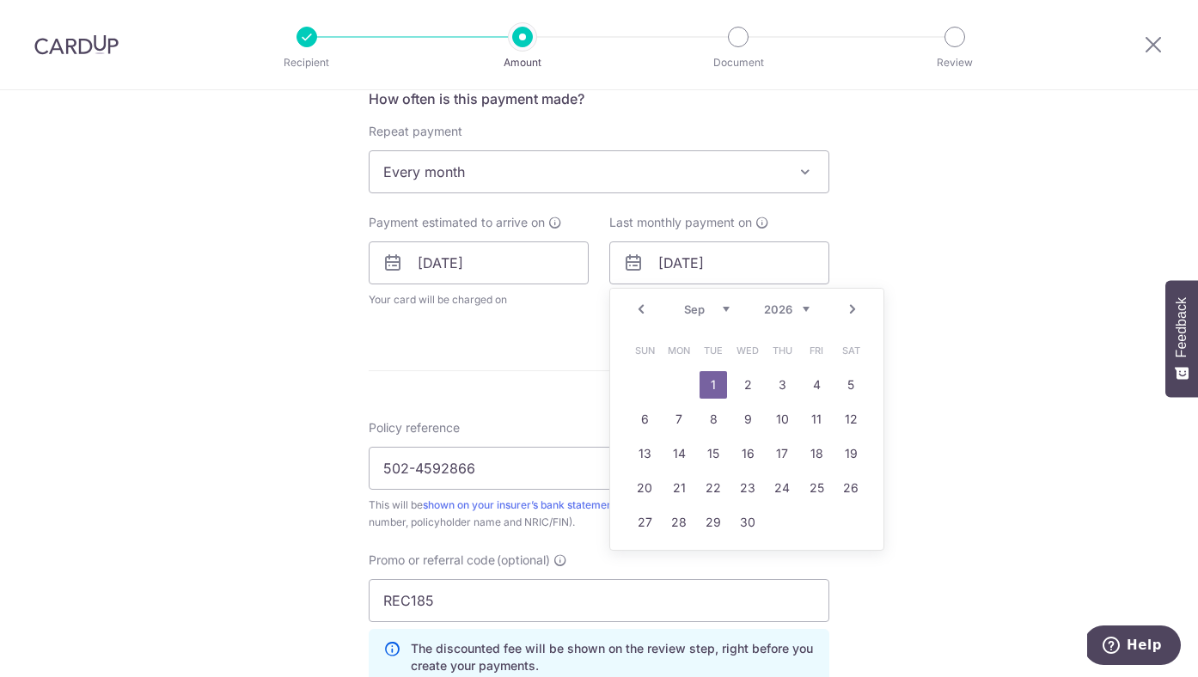
click at [641, 306] on link "Prev" at bounding box center [641, 309] width 21 height 21
click at [847, 309] on link "Next" at bounding box center [852, 309] width 21 height 21
click at [848, 309] on link "Next" at bounding box center [852, 309] width 21 height 21
click at [850, 309] on link "Next" at bounding box center [852, 309] width 21 height 21
click at [852, 307] on link "Next" at bounding box center [852, 309] width 21 height 21
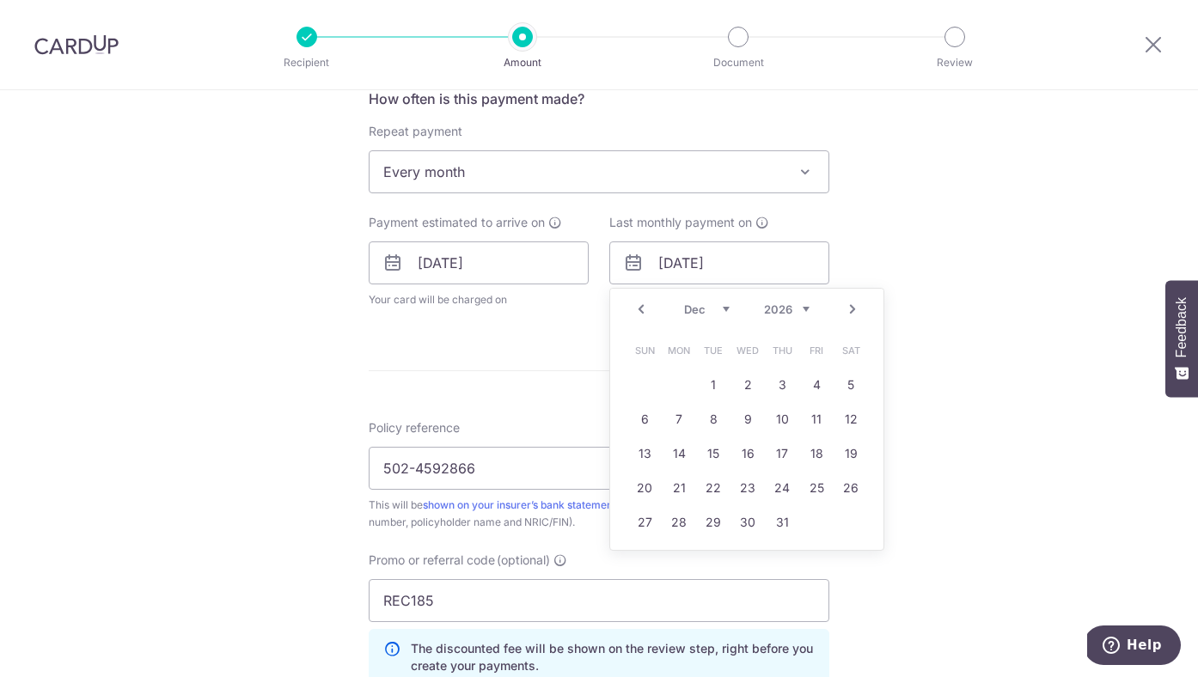
click at [852, 307] on link "Next" at bounding box center [852, 309] width 21 height 21
click at [820, 383] on link "1" at bounding box center [817, 385] width 28 height 28
type input "[DATE]"
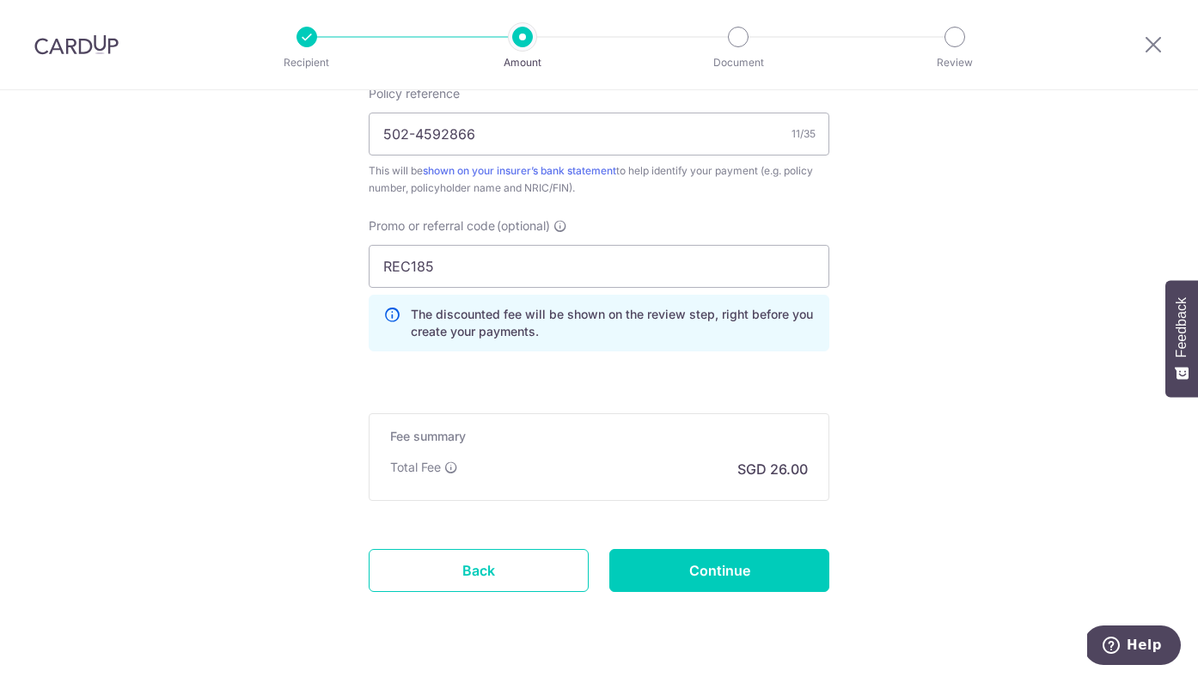
scroll to position [1112, 0]
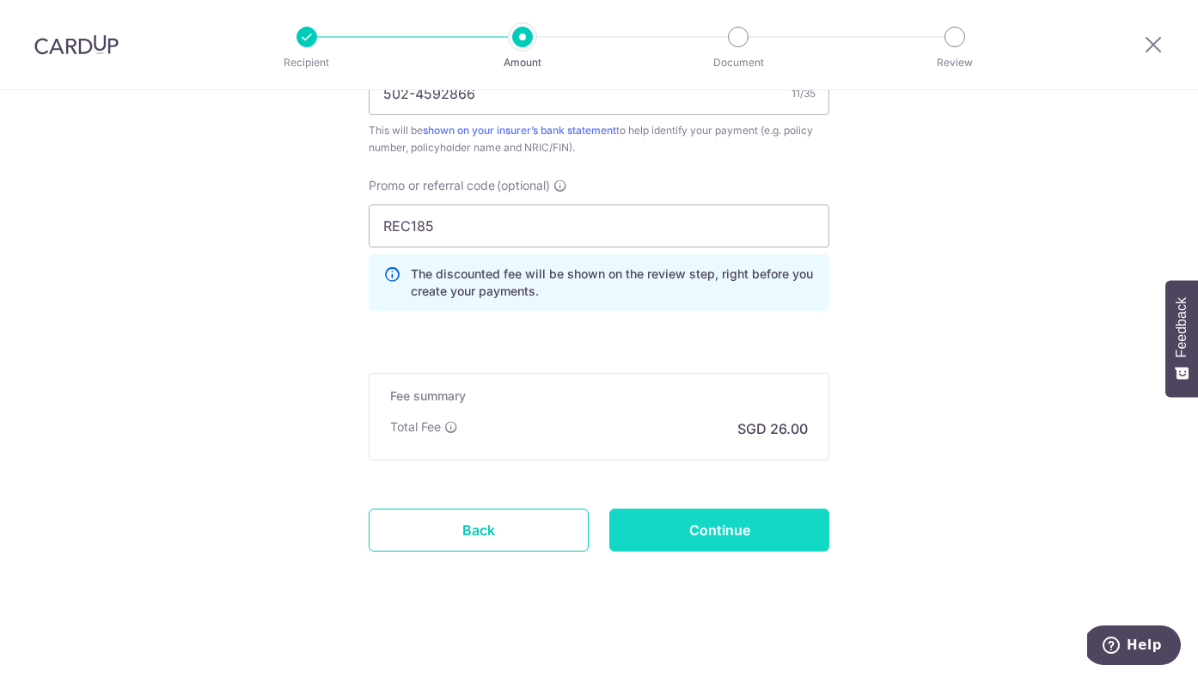
click at [717, 537] on input "Continue" at bounding box center [719, 530] width 220 height 43
type input "Update Schedule"
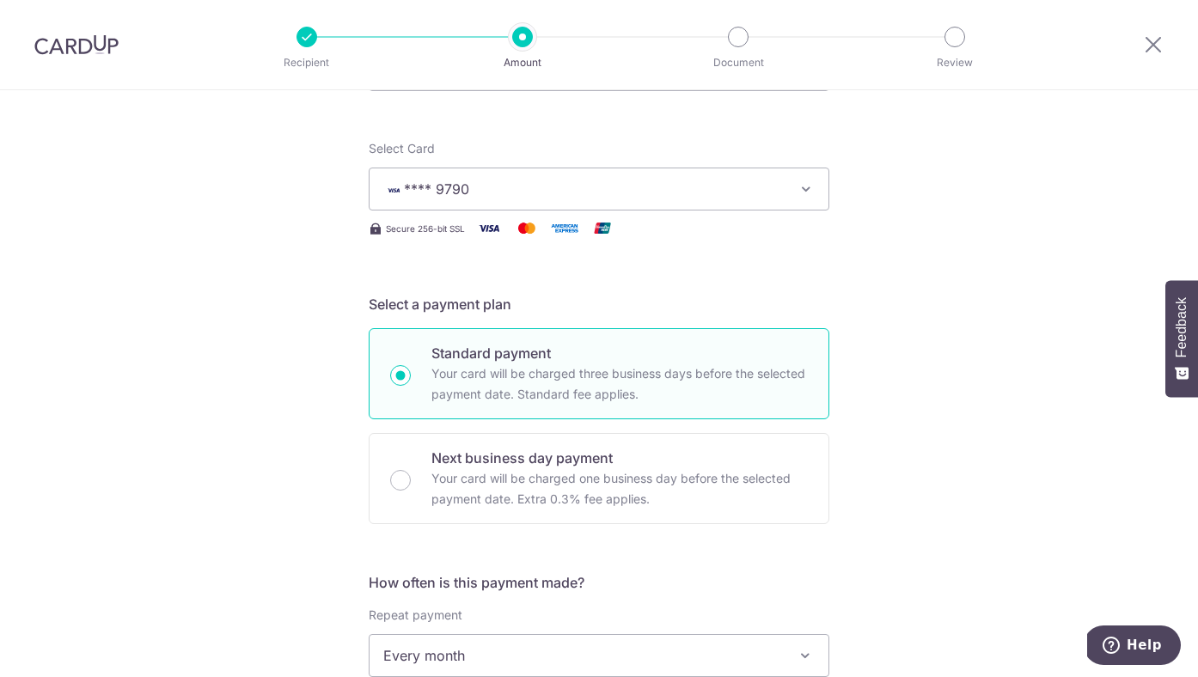
scroll to position [0, 0]
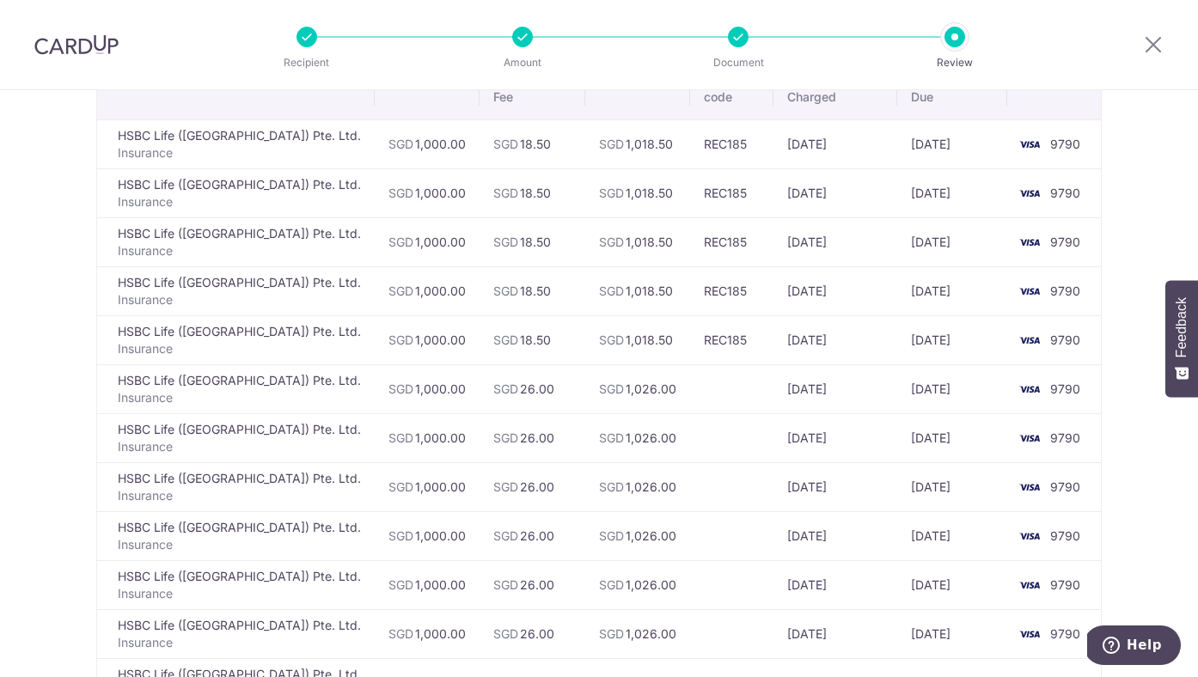
scroll to position [165, 0]
click at [1152, 40] on icon at bounding box center [1153, 44] width 21 height 21
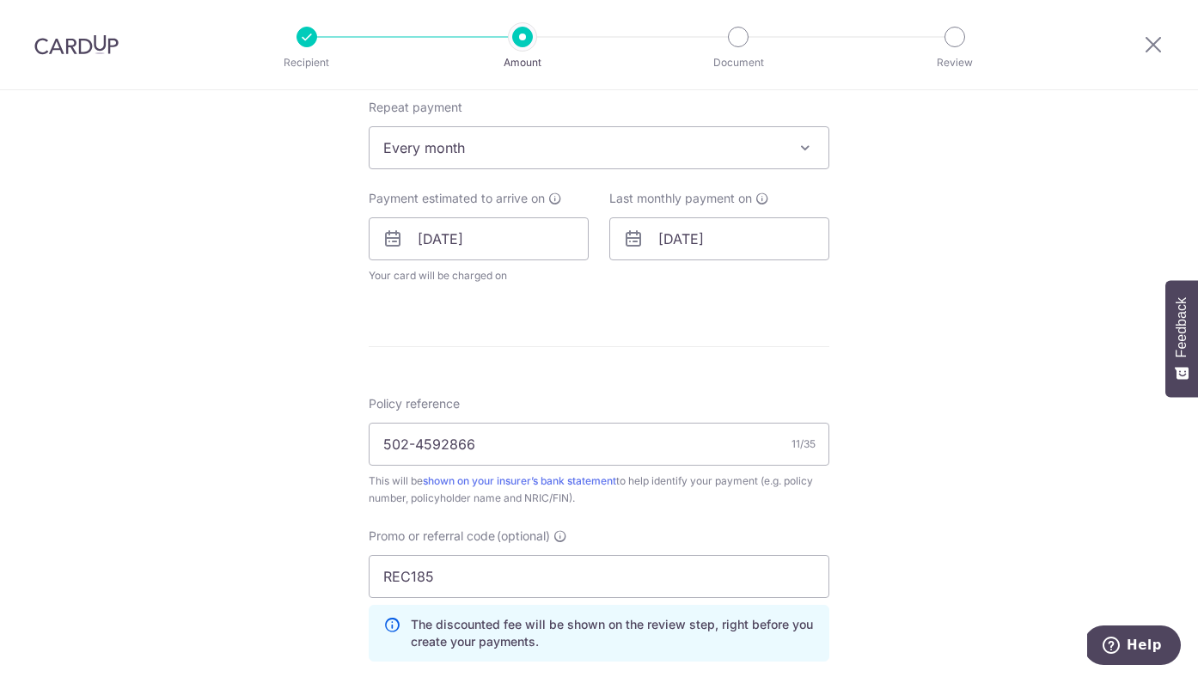
scroll to position [766, 0]
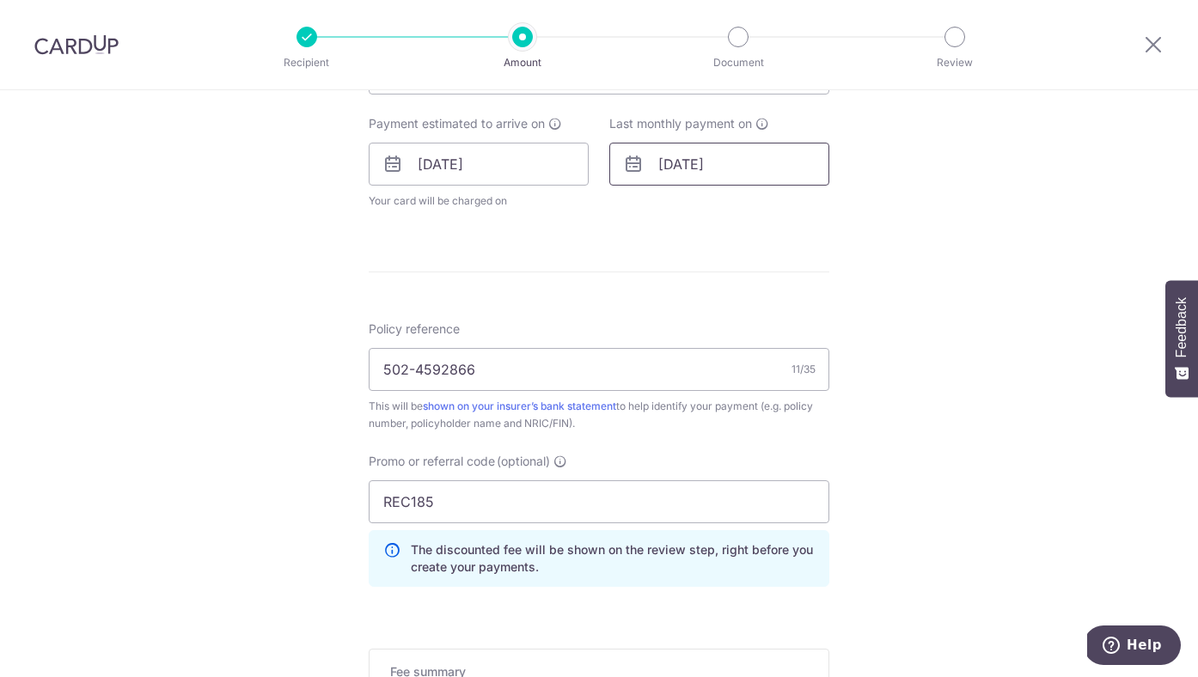
click at [648, 180] on input "01/01/2027" at bounding box center [719, 164] width 220 height 43
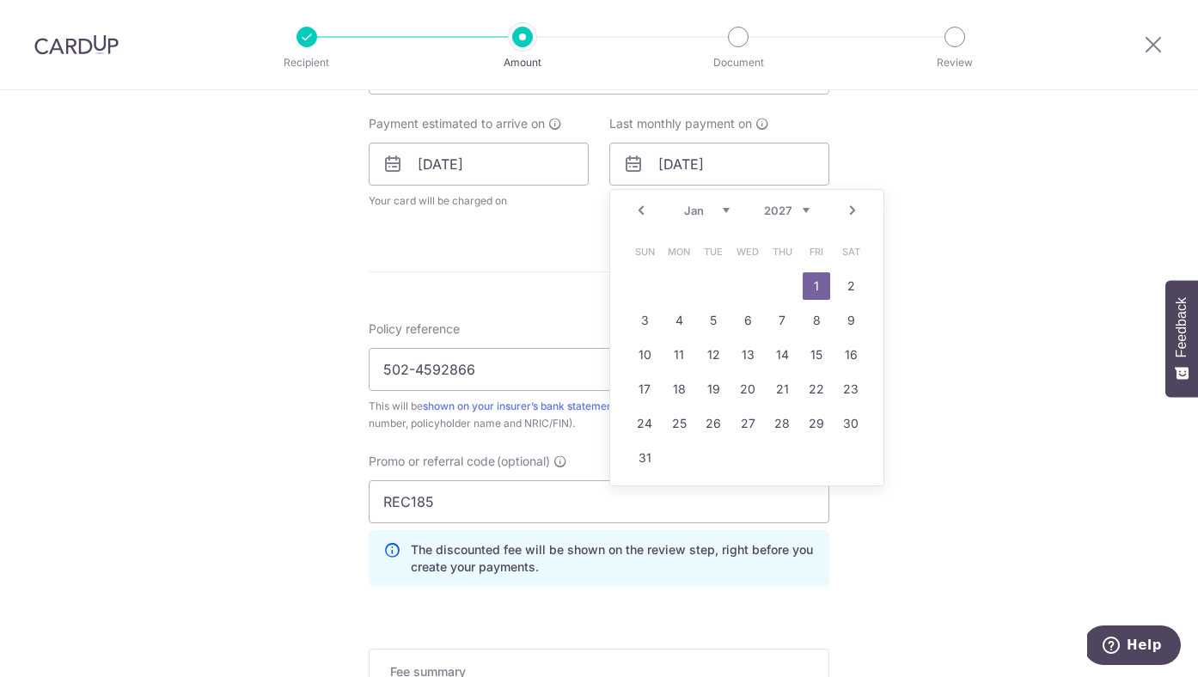
click at [791, 205] on select "2025 2026 2027 2028 2029 2030 2031 2032 2033 2034 2035" at bounding box center [787, 211] width 46 height 14
click at [764, 204] on select "2025 2026 2027 2028 2029 2030 2031 2032 2033 2034 2035" at bounding box center [787, 211] width 46 height 14
click at [796, 220] on div "Prev Next Jan Feb Mar Apr May Jun Jul Aug Sep Oct Nov Dec 2025 2026 2027 2028 2…" at bounding box center [746, 210] width 273 height 41
click at [797, 212] on select "2025 2026 2027 2028 2029 2030 2031 2032 2033 2034 2035" at bounding box center [787, 211] width 46 height 14
click at [764, 204] on select "2025 2026 2027 2028 2029 2030 2031 2032 2033 2034 2035" at bounding box center [787, 211] width 46 height 14
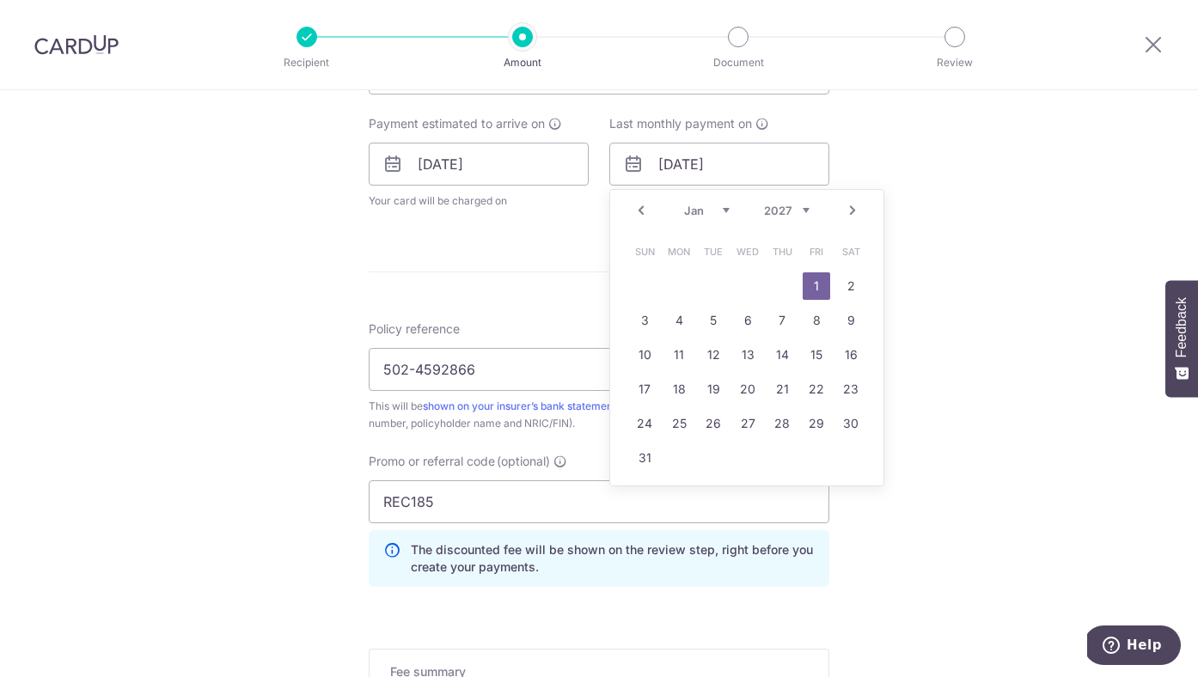
click at [799, 201] on div "Prev Next Jan Feb Mar Apr May Jun Jul Aug Sep Oct Nov Dec 2025 2026 2027 2028 2…" at bounding box center [746, 210] width 273 height 41
click at [799, 207] on select "2025 2026 2027 2028 2029 2030 2031 2032 2033 2034 2035" at bounding box center [787, 211] width 46 height 14
click at [784, 290] on link "1" at bounding box center [782, 286] width 28 height 28
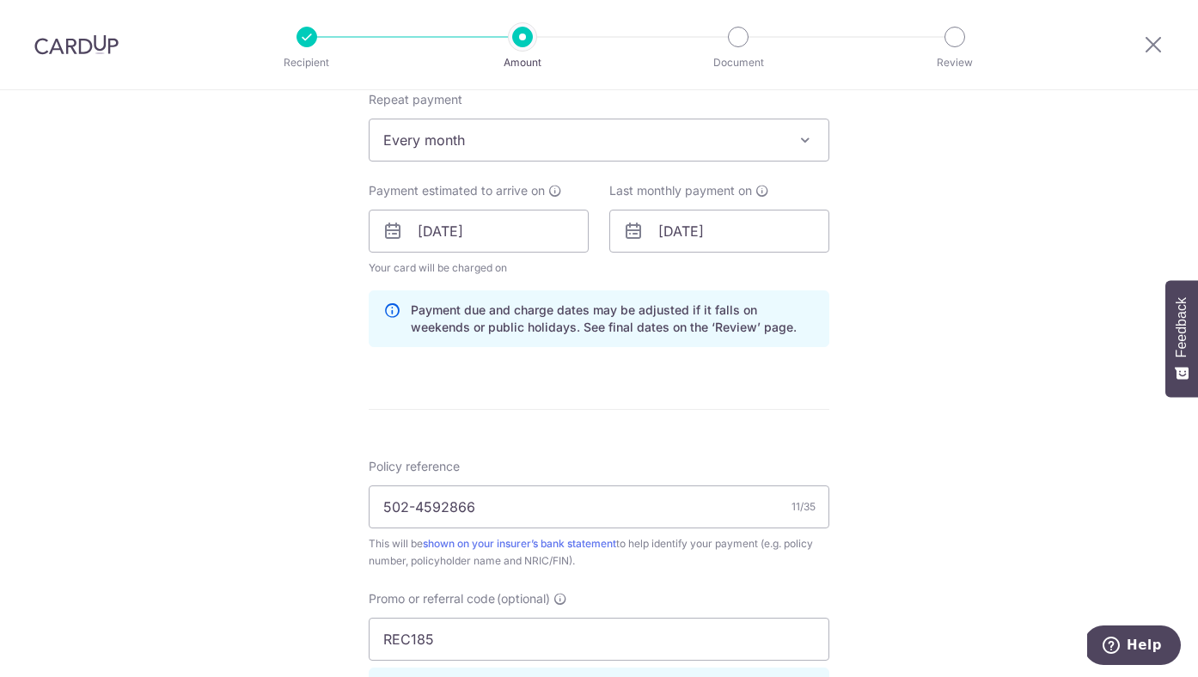
scroll to position [621, 0]
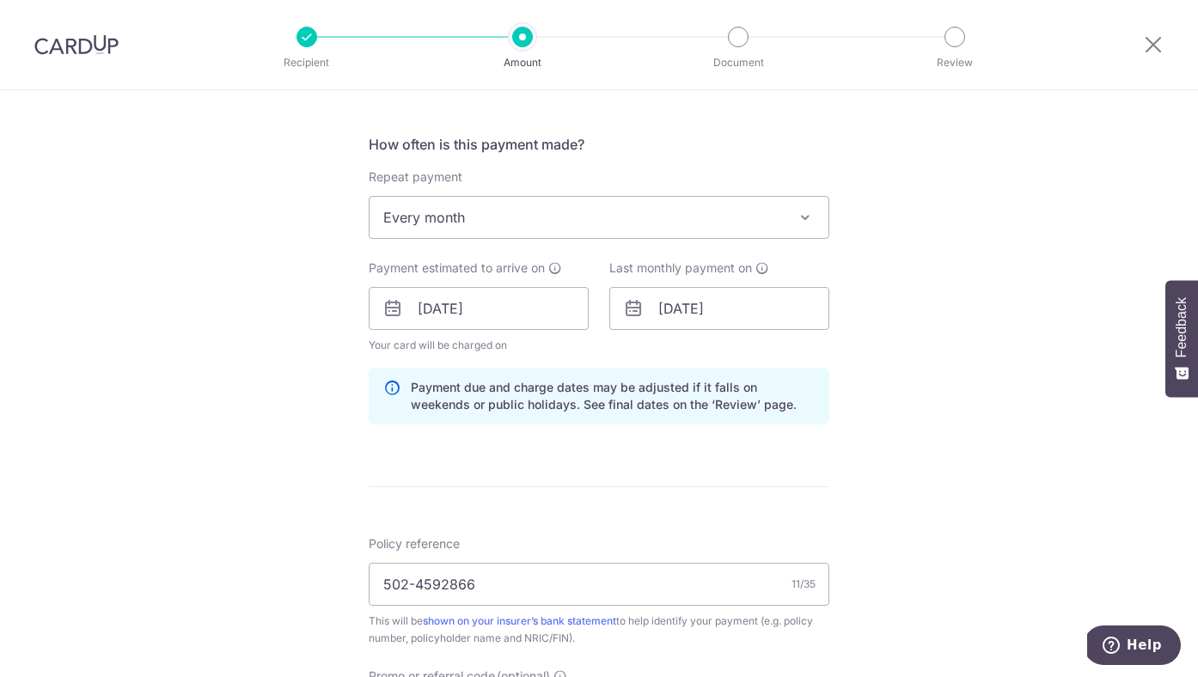
click at [749, 333] on div "Last monthly payment on 01/01/2026 Prev Next Jan Feb Mar Apr May Jun Jul Aug Se…" at bounding box center [719, 307] width 241 height 95
click at [749, 324] on input "01/01/2026" at bounding box center [719, 308] width 220 height 43
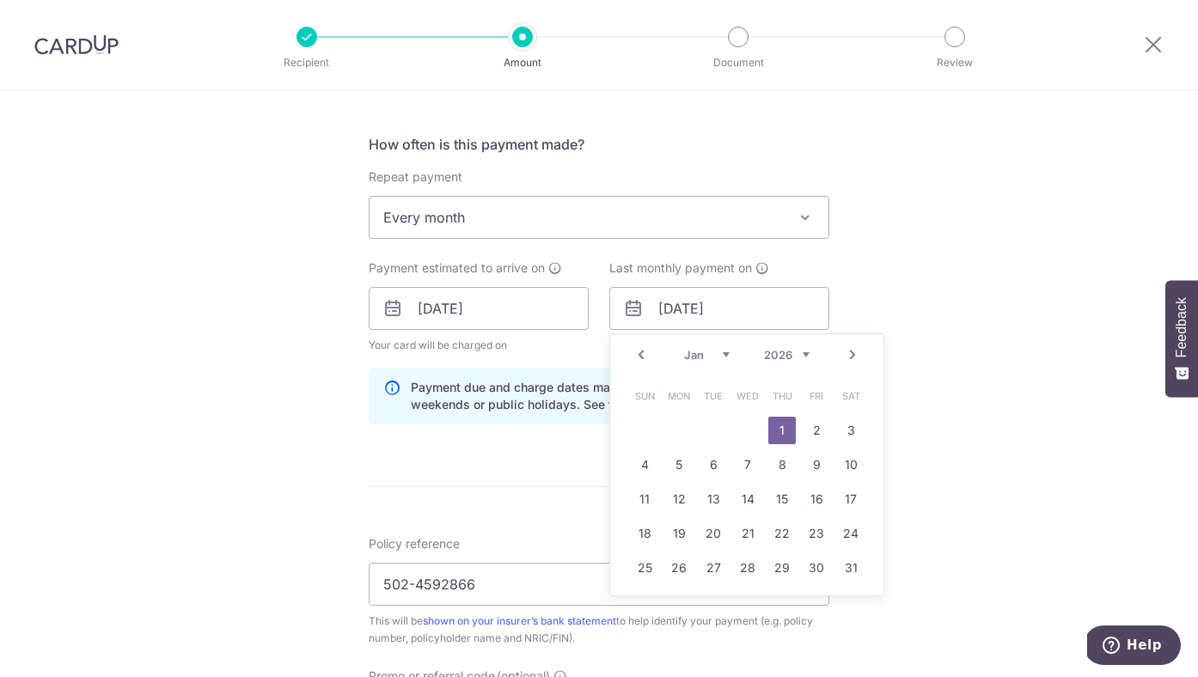
click at [853, 357] on link "Next" at bounding box center [852, 355] width 21 height 21
click at [651, 428] on link "1" at bounding box center [645, 431] width 28 height 28
type input "01/02/2026"
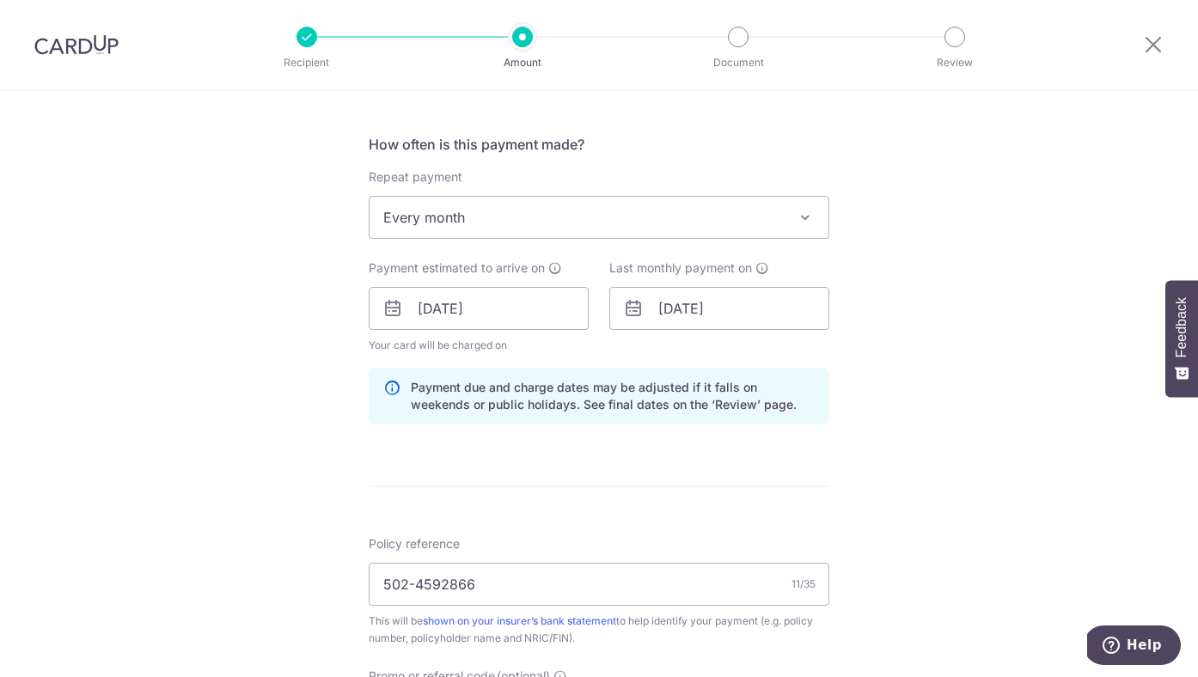
scroll to position [1116, 0]
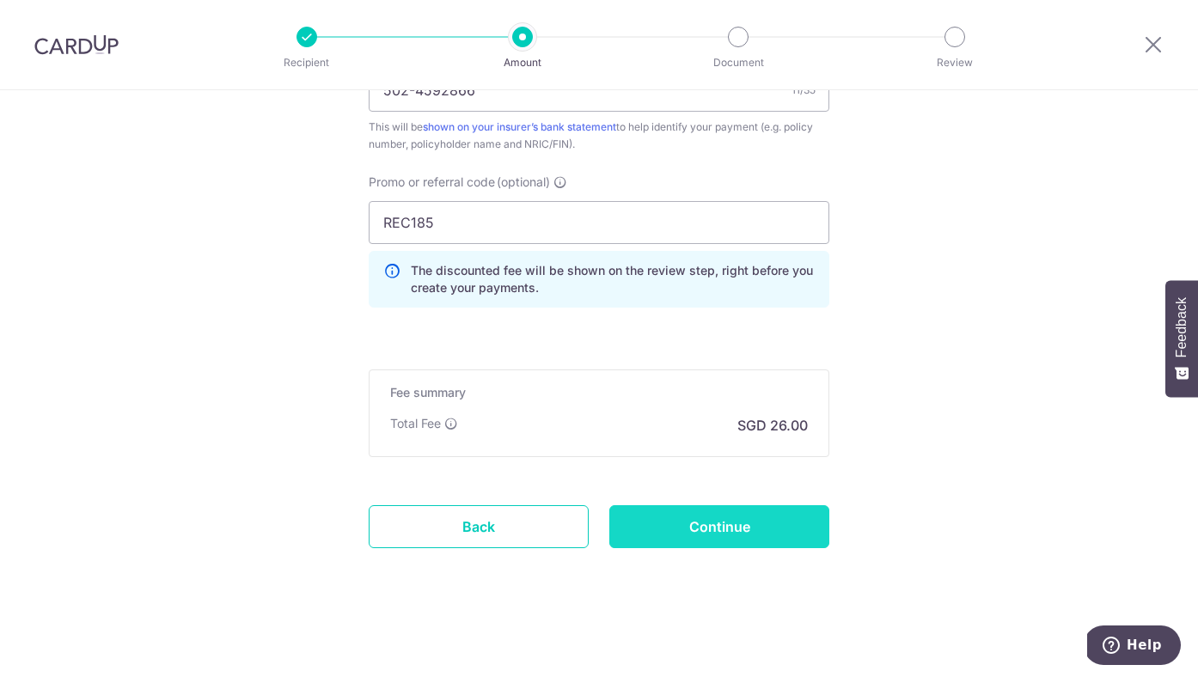
click at [703, 529] on input "Continue" at bounding box center [719, 526] width 220 height 43
type input "Update Schedule"
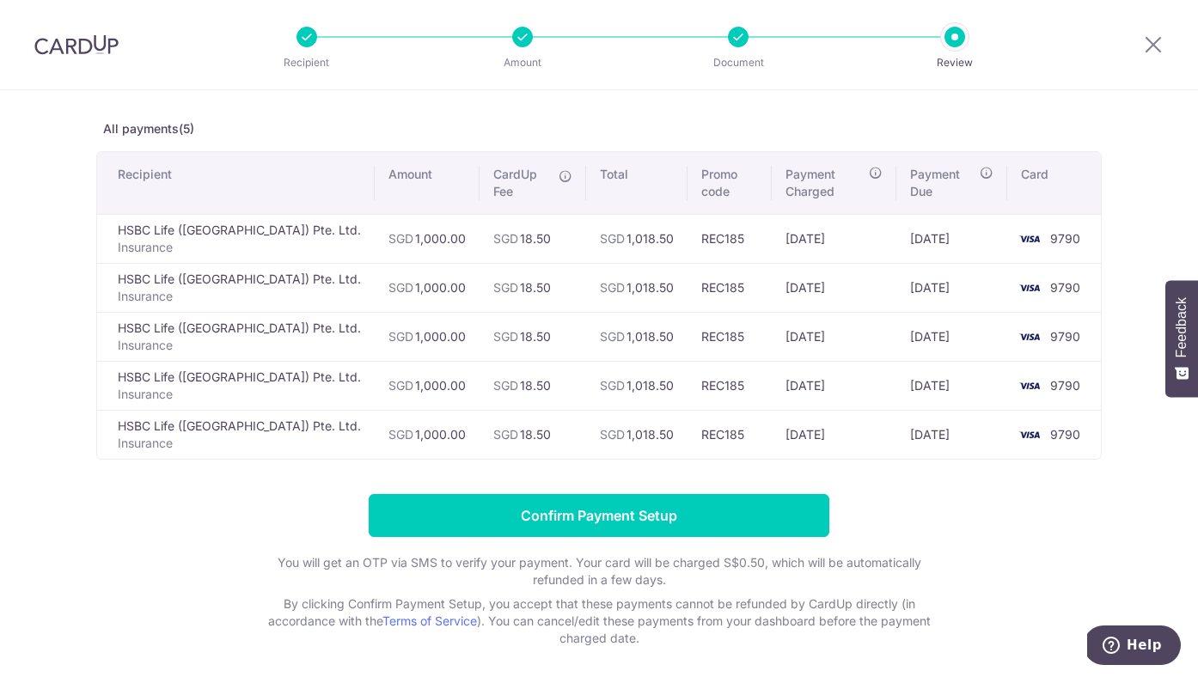
scroll to position [65, 0]
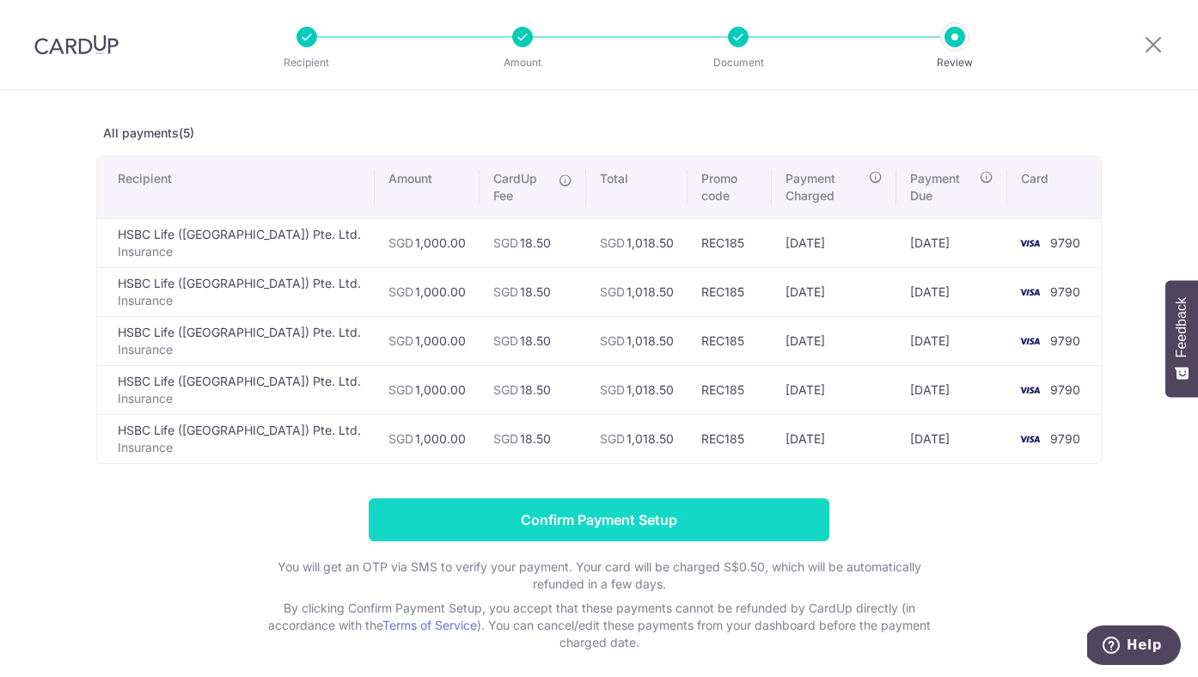
click at [736, 502] on input "Confirm Payment Setup" at bounding box center [599, 519] width 461 height 43
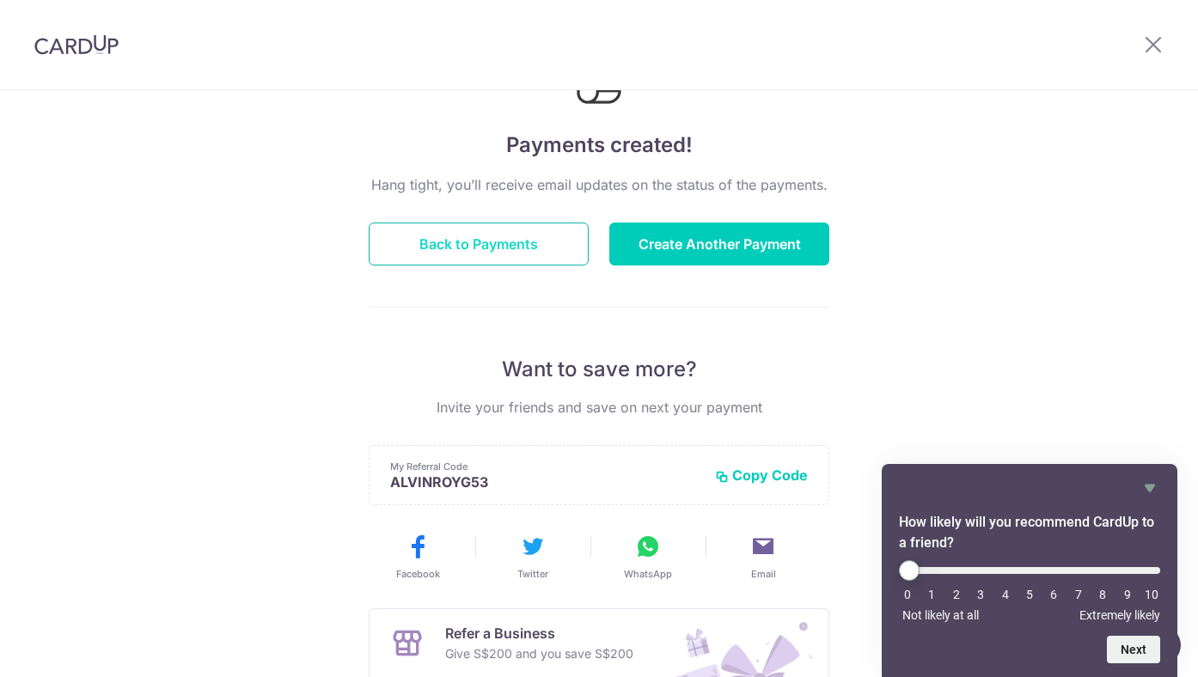
scroll to position [113, 0]
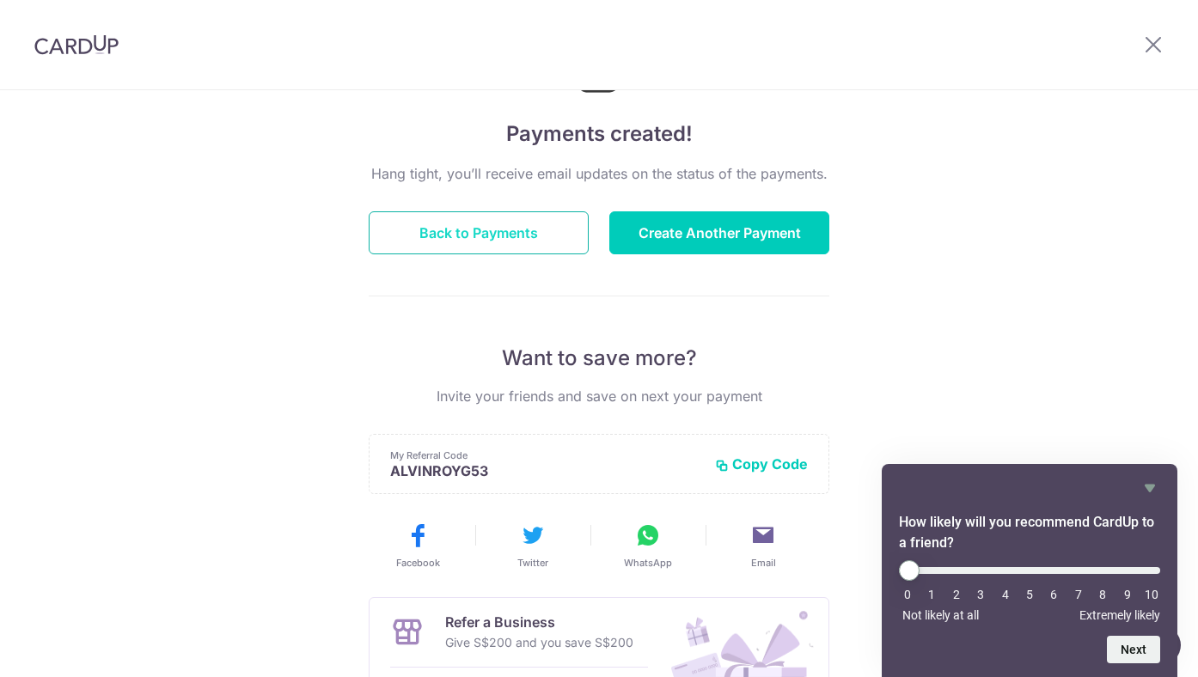
click at [542, 229] on button "Back to Payments" at bounding box center [479, 232] width 220 height 43
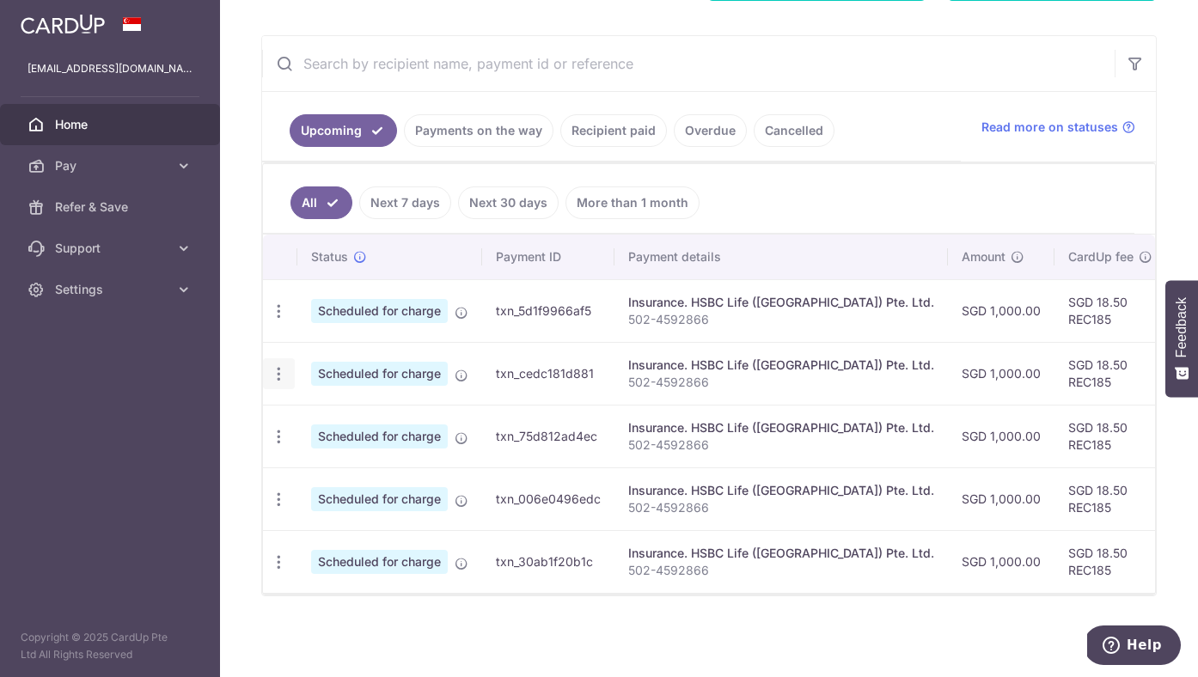
click at [287, 378] on div "Update payment Cancel payment" at bounding box center [279, 374] width 32 height 32
click at [273, 376] on icon "button" at bounding box center [279, 374] width 18 height 18
click at [274, 375] on icon "button" at bounding box center [279, 374] width 18 height 18
click at [282, 428] on icon "button" at bounding box center [279, 437] width 18 height 18
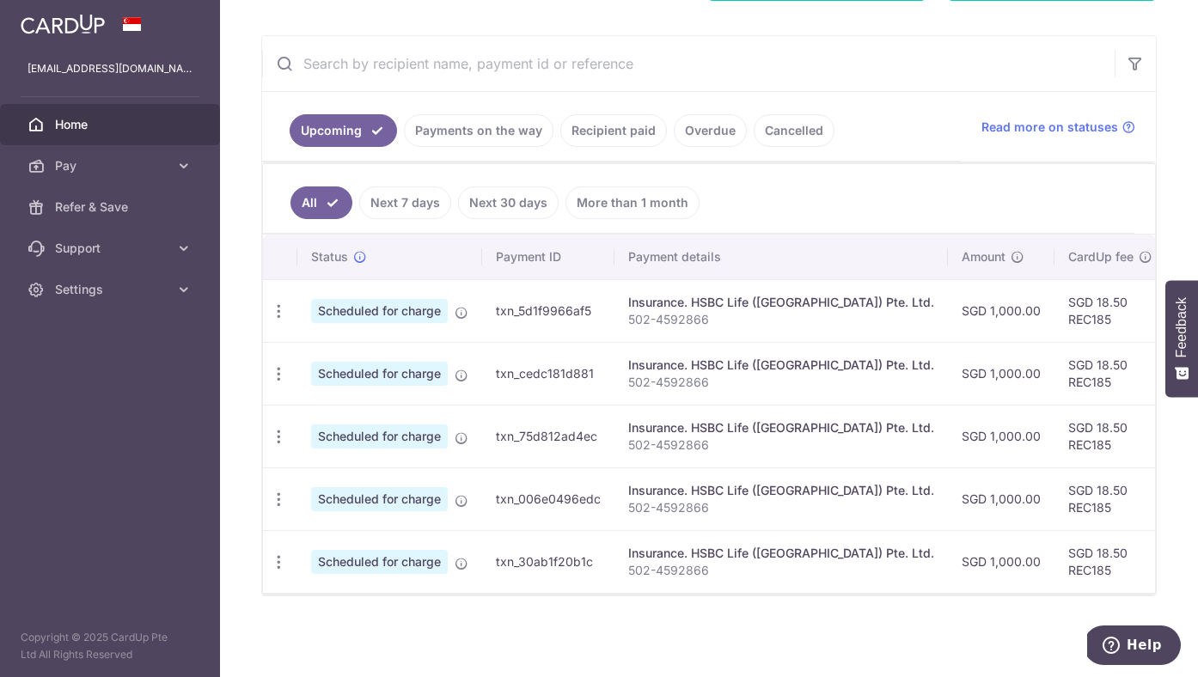
click at [410, 434] on span "Scheduled for charge" at bounding box center [379, 437] width 137 height 24
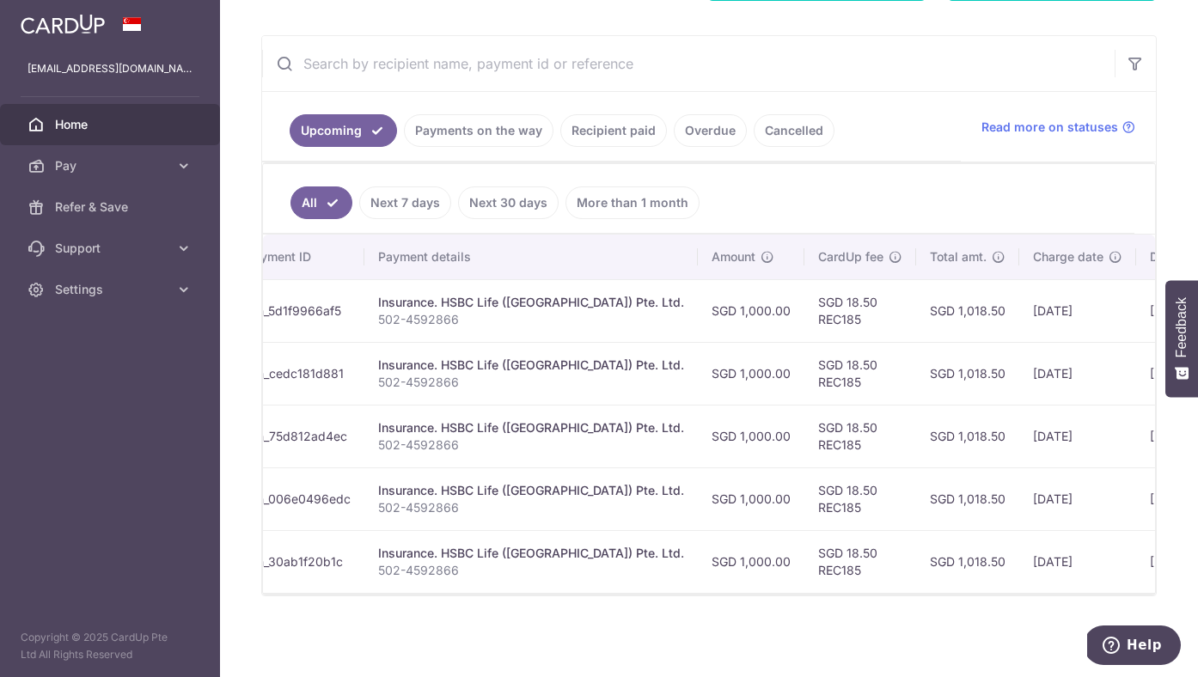
scroll to position [0, 388]
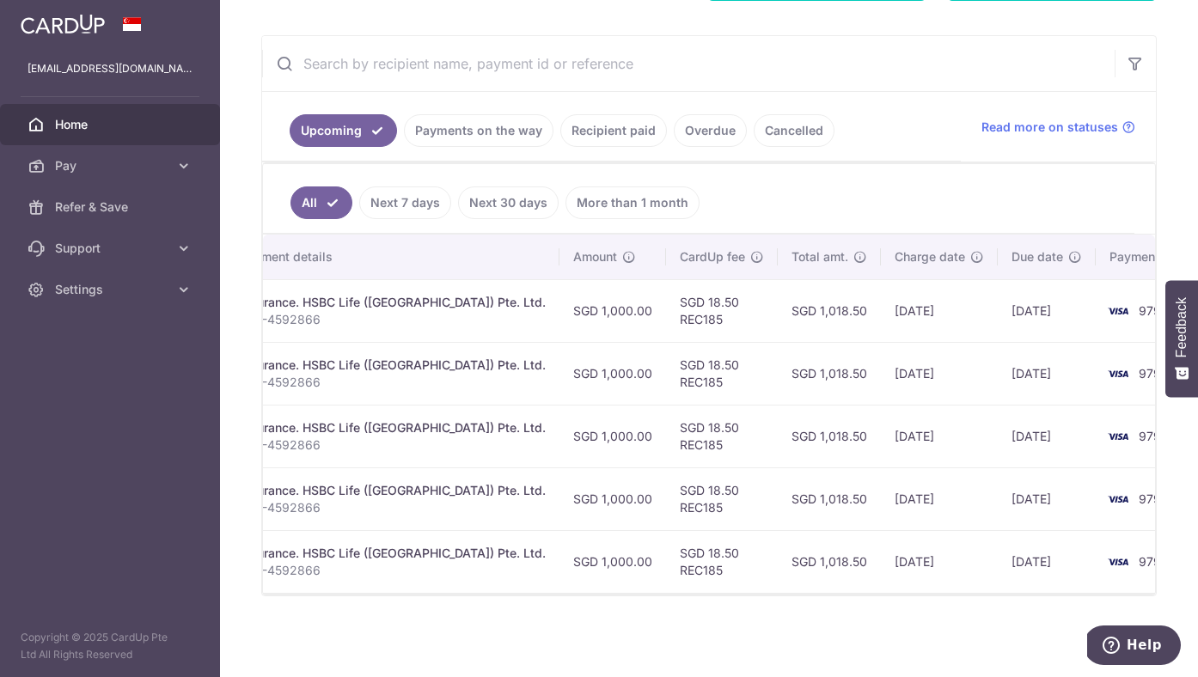
click at [998, 372] on td "[DATE]" at bounding box center [1047, 373] width 98 height 63
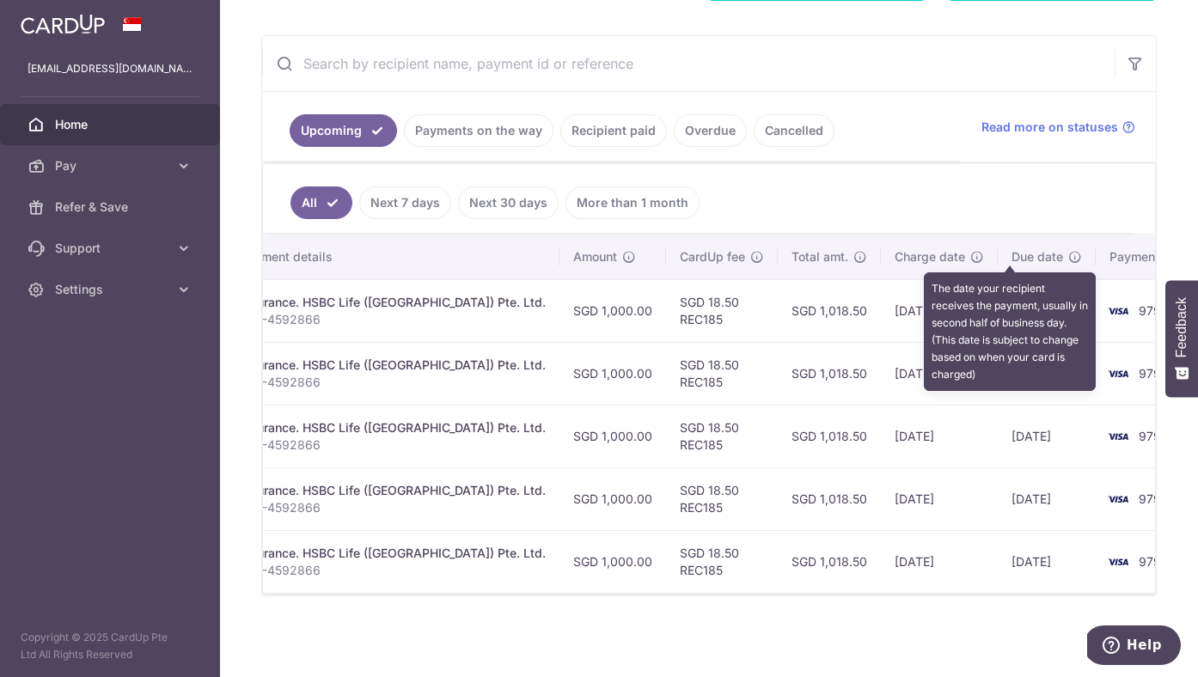
click at [1068, 258] on icon at bounding box center [1075, 257] width 14 height 14
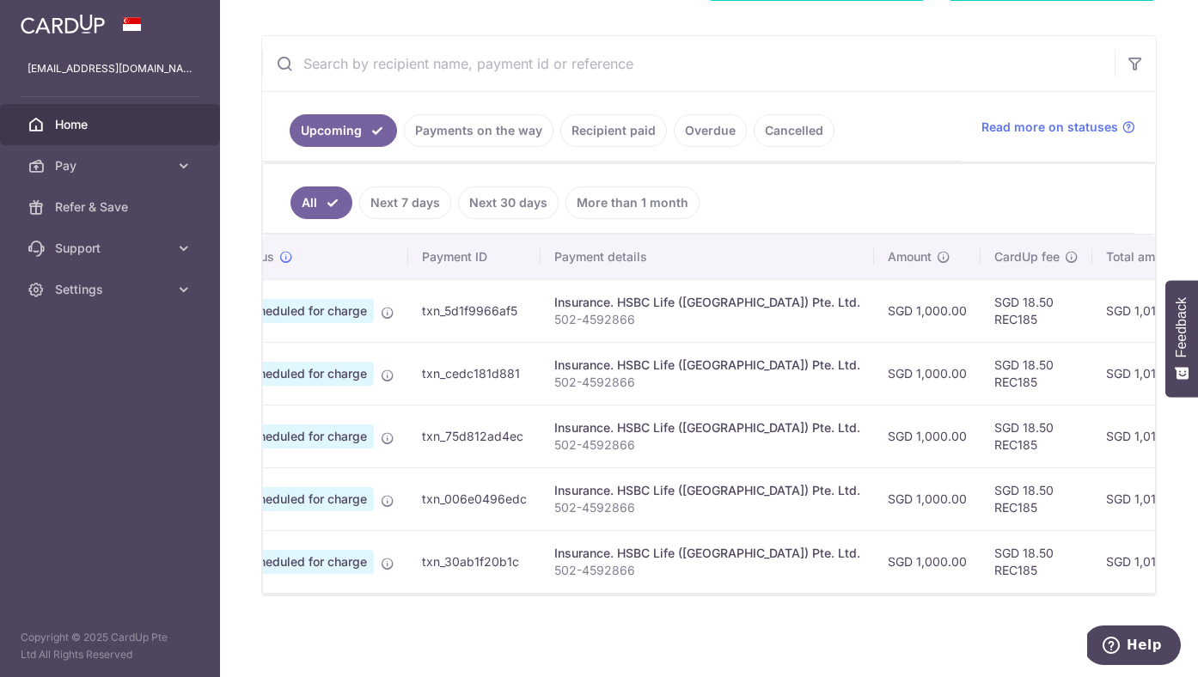
scroll to position [0, 0]
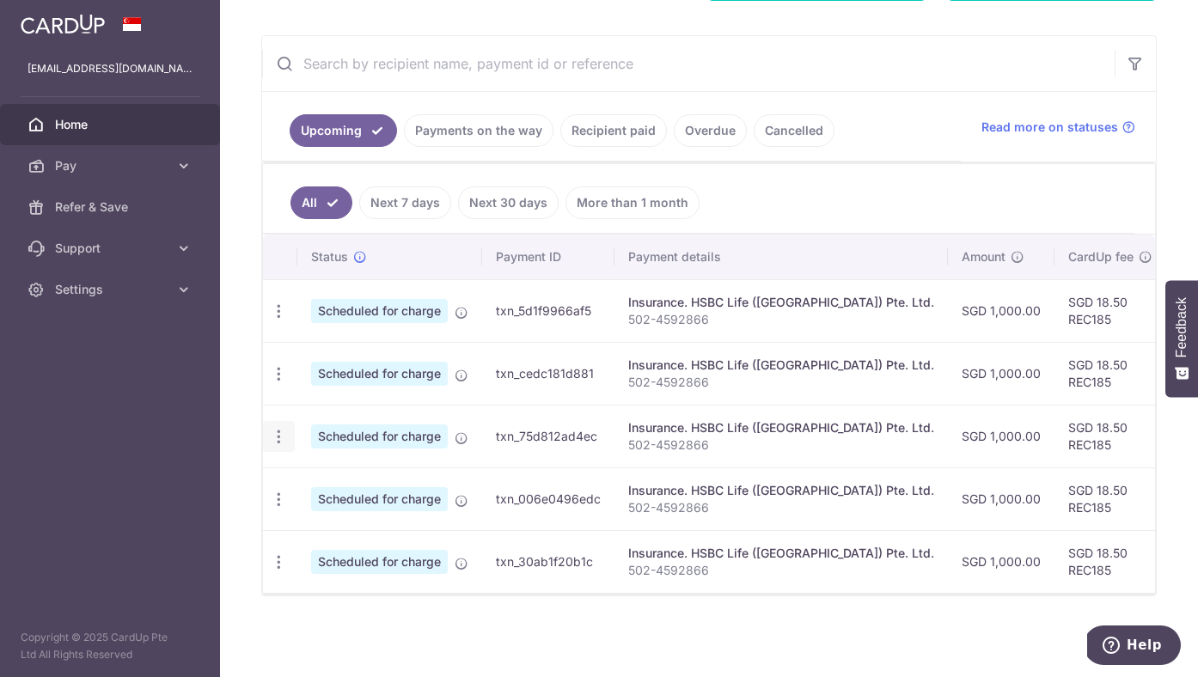
click at [280, 439] on icon "button" at bounding box center [279, 437] width 18 height 18
click at [310, 482] on link "Update payment" at bounding box center [353, 483] width 179 height 41
radio input "true"
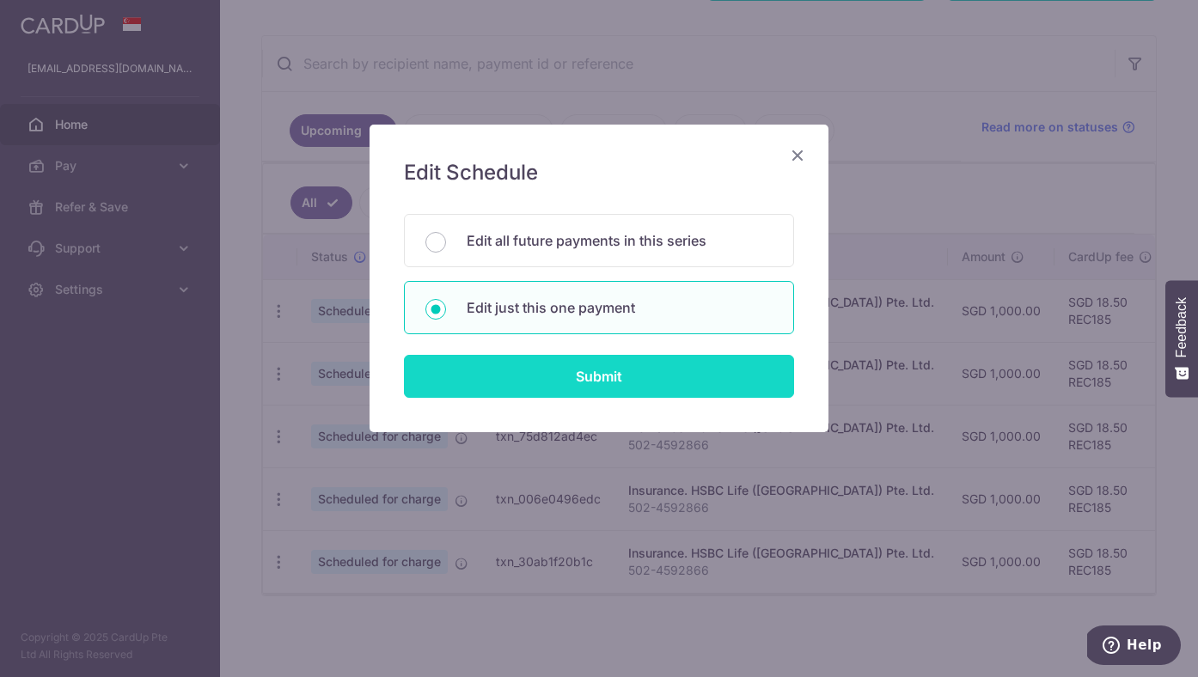
click at [616, 382] on input "Submit" at bounding box center [599, 376] width 390 height 43
radio input "true"
type input "1,000.00"
type input "[DATE]"
type input "502-4592866"
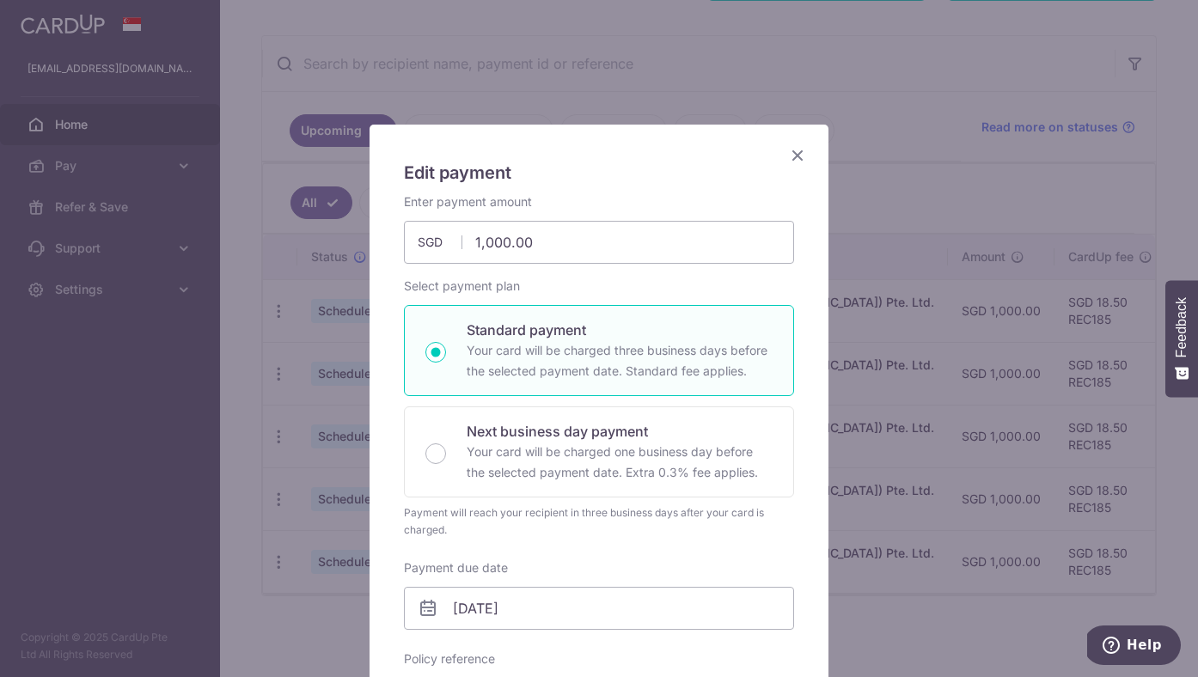
type input "REC185"
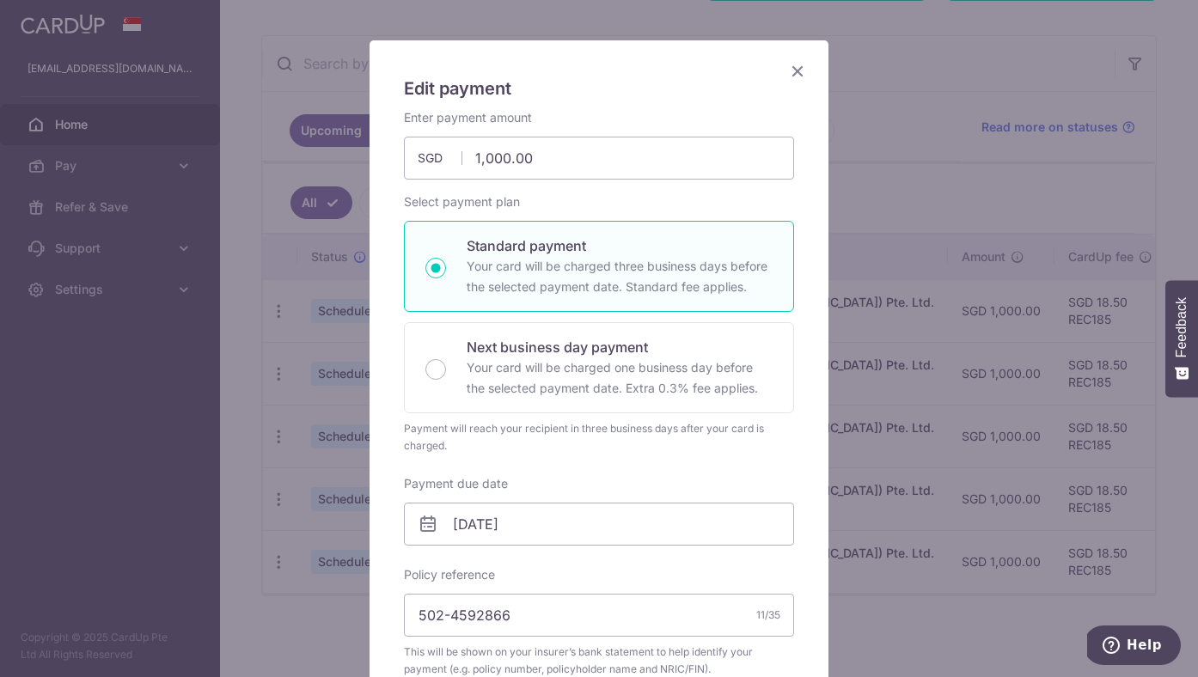
scroll to position [75, 0]
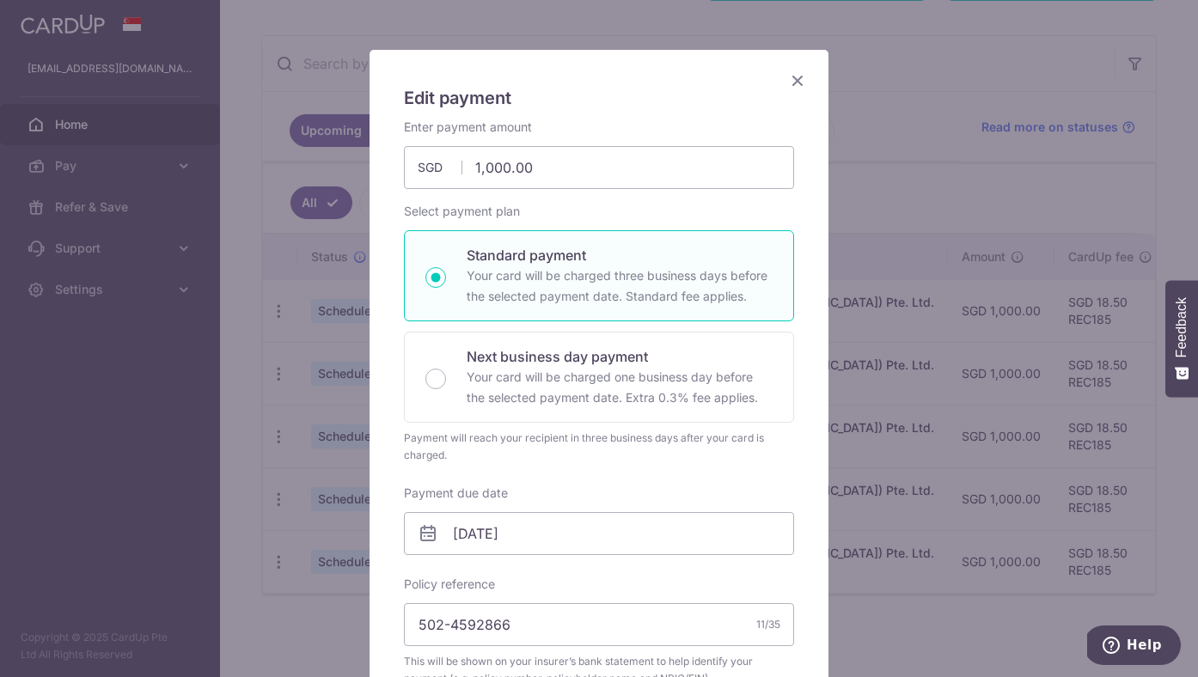
click at [792, 80] on icon "Close" at bounding box center [797, 80] width 21 height 21
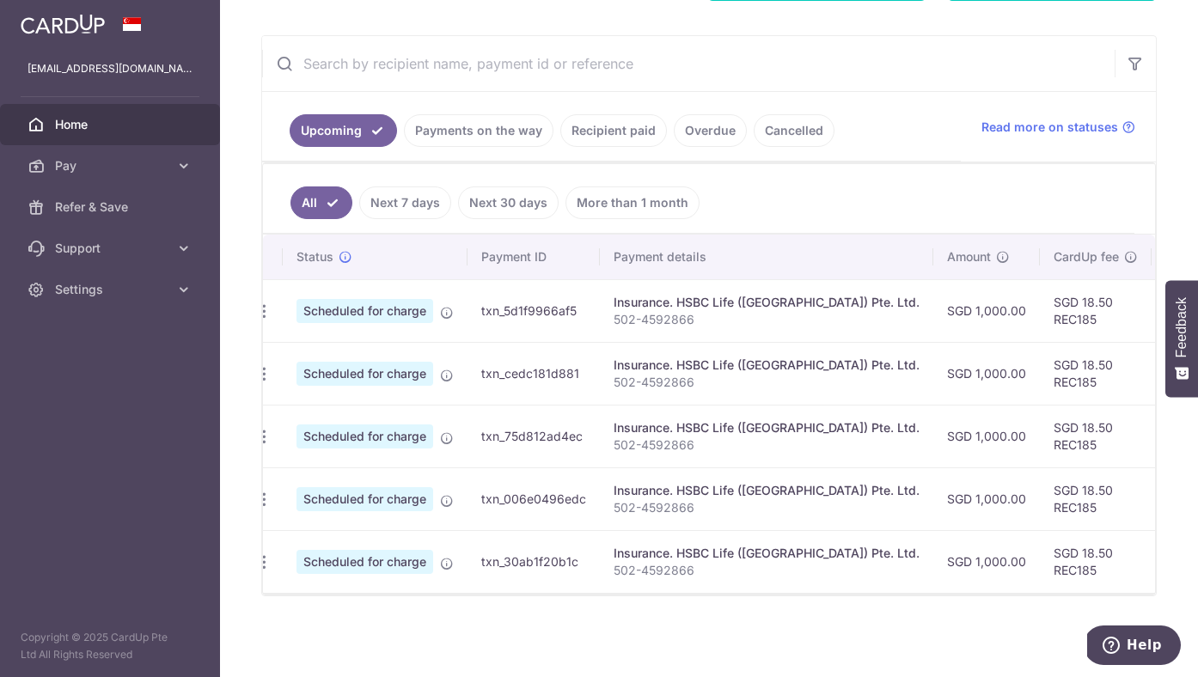
scroll to position [0, 0]
